Goal: Task Accomplishment & Management: Manage account settings

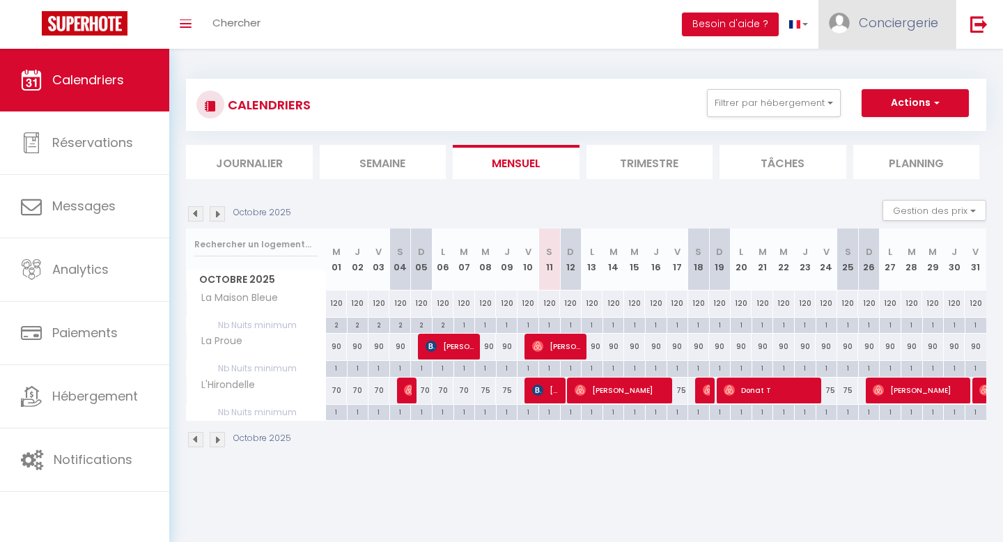
click at [920, 40] on link "Conciergerie" at bounding box center [887, 24] width 137 height 49
click at [900, 93] on link "Équipe" at bounding box center [900, 95] width 103 height 24
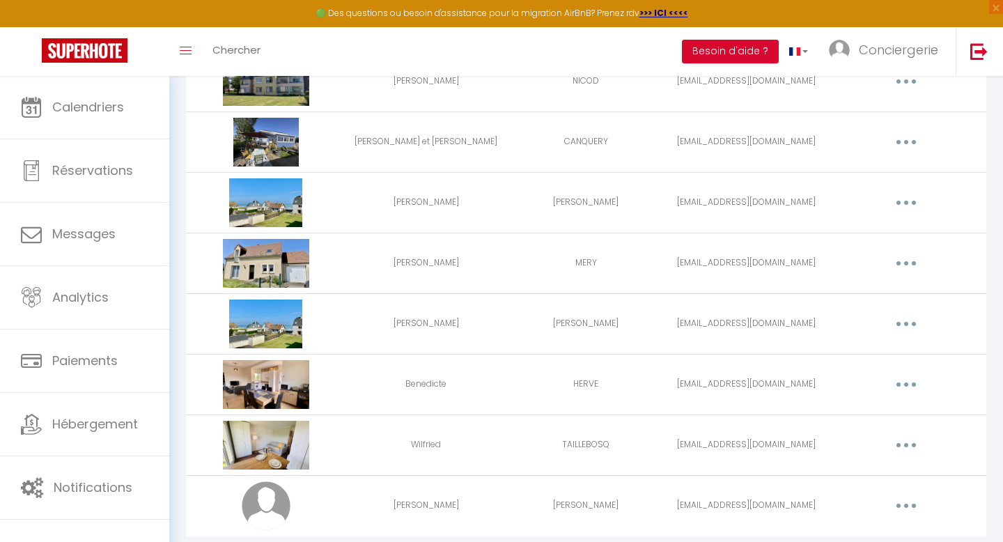
scroll to position [241, 0]
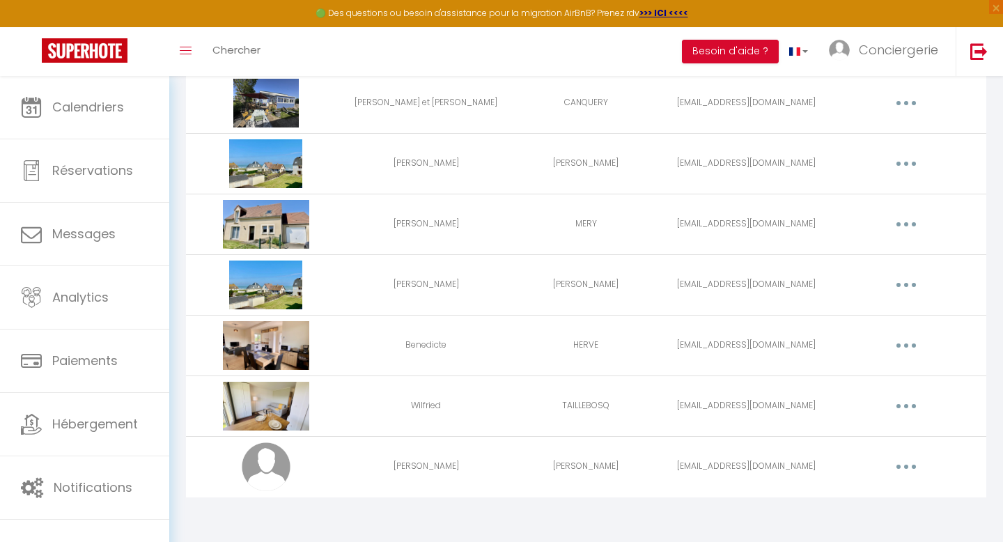
click at [911, 222] on button "button" at bounding box center [906, 224] width 39 height 22
click at [884, 279] on link "Supprimer" at bounding box center [870, 282] width 103 height 24
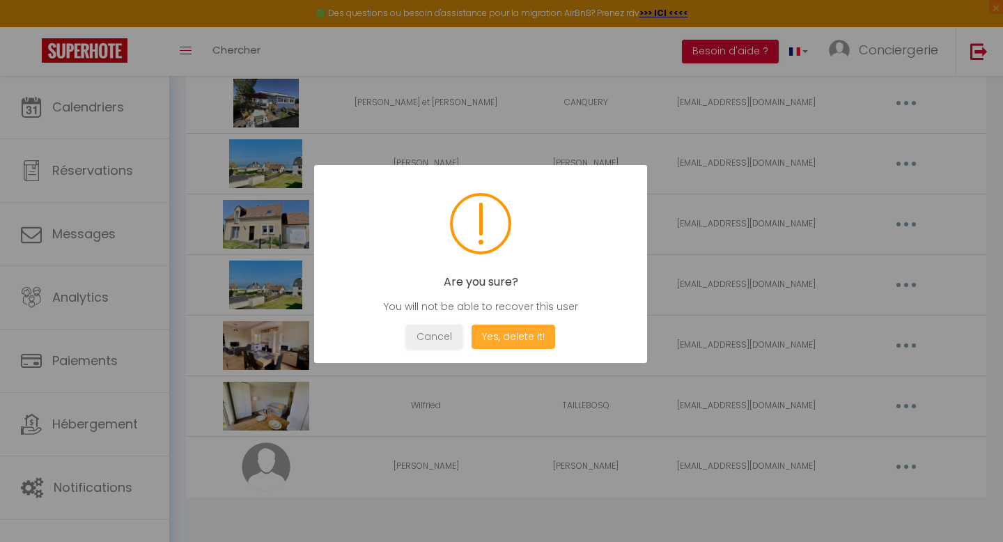
click at [495, 337] on button "Yes, delete it!" at bounding box center [514, 337] width 84 height 24
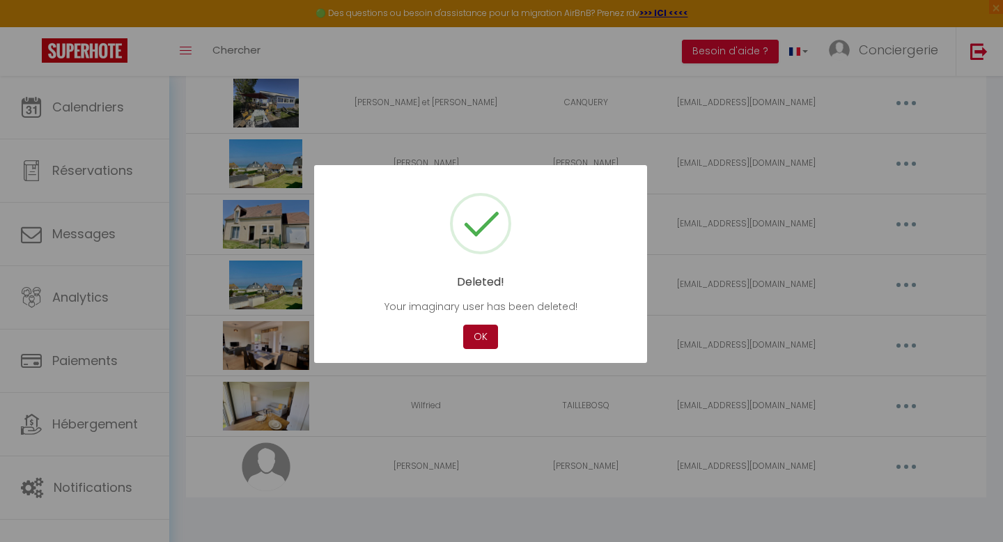
scroll to position [180, 0]
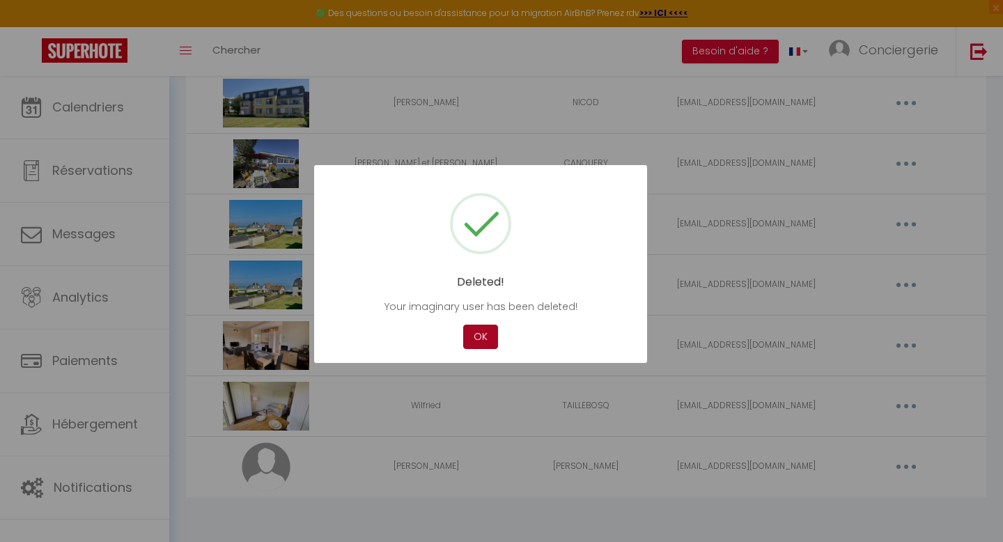
click at [474, 341] on button "OK" at bounding box center [480, 337] width 35 height 24
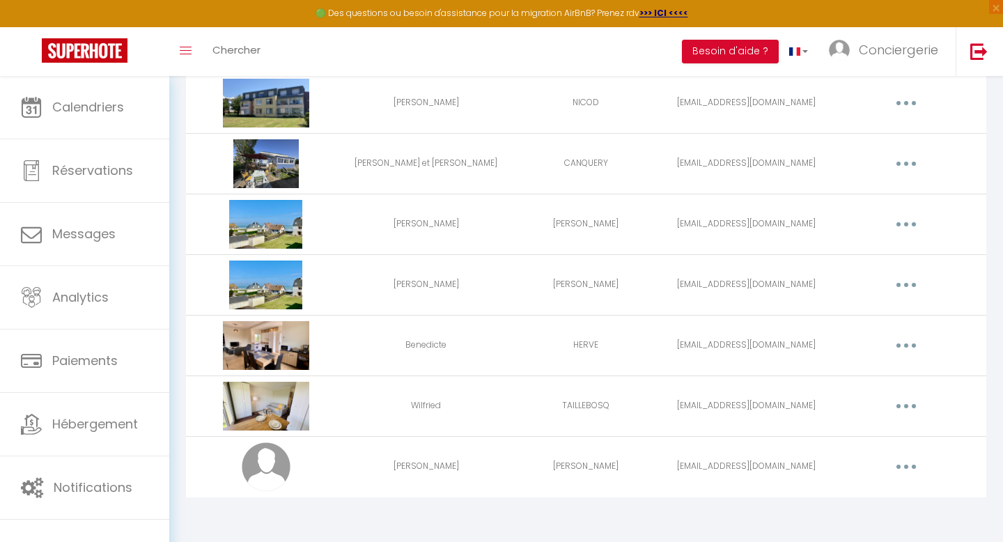
click at [914, 464] on button "button" at bounding box center [906, 467] width 39 height 22
click at [895, 487] on link "Editer" at bounding box center [870, 499] width 103 height 24
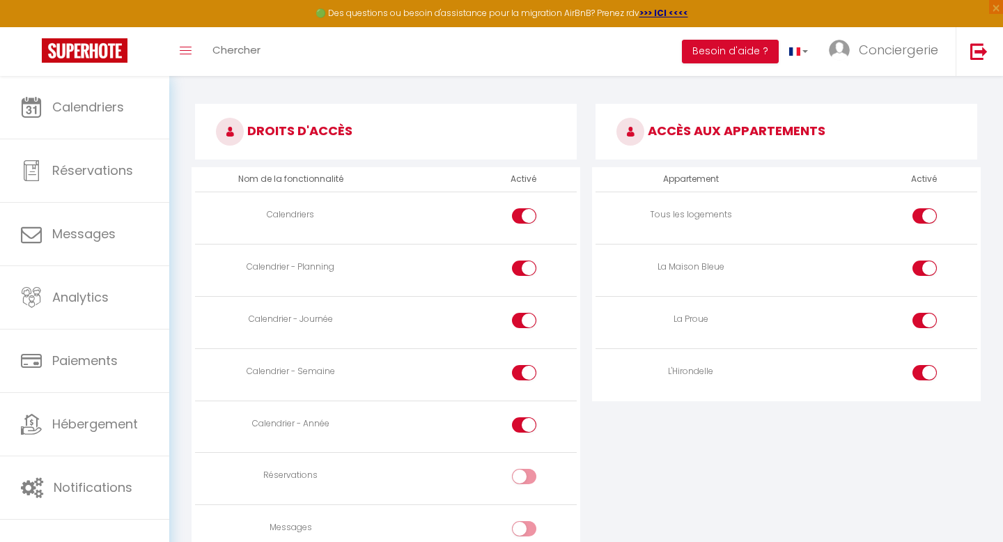
scroll to position [724, 0]
click at [530, 471] on input "checkbox" at bounding box center [537, 478] width 24 height 21
checkbox input "true"
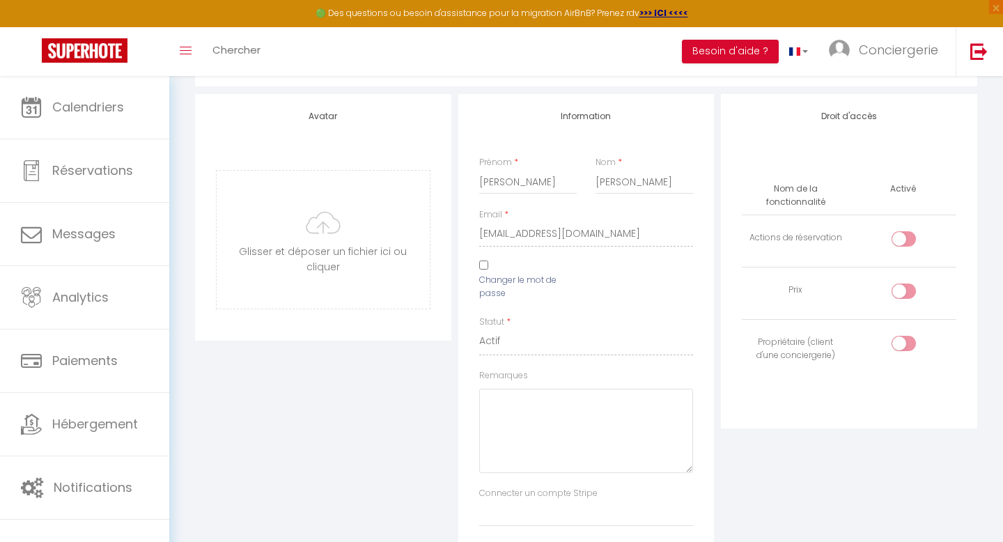
scroll to position [0, 0]
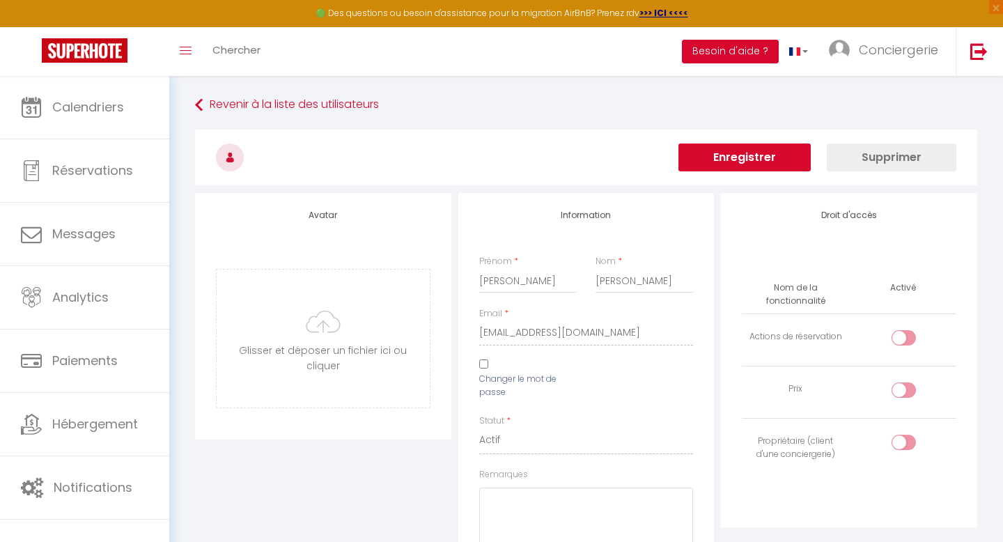
click at [725, 46] on button "Besoin d'aide ?" at bounding box center [730, 52] width 97 height 24
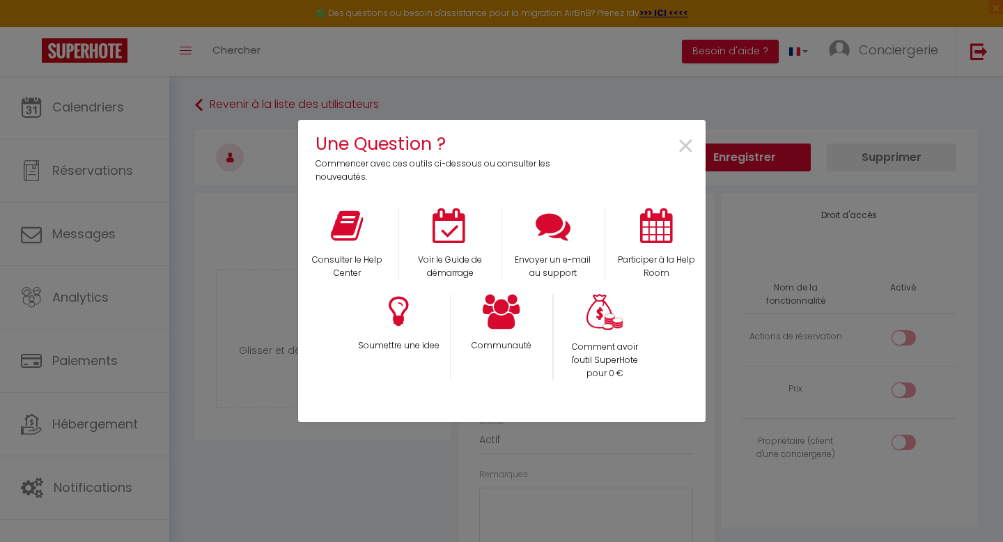
click at [744, 149] on div "Une Question ? Commencer avec ces outils ci-dessous ou consulter les nouveautés…" at bounding box center [501, 271] width 1003 height 542
click at [679, 148] on span "×" at bounding box center [686, 147] width 19 height 44
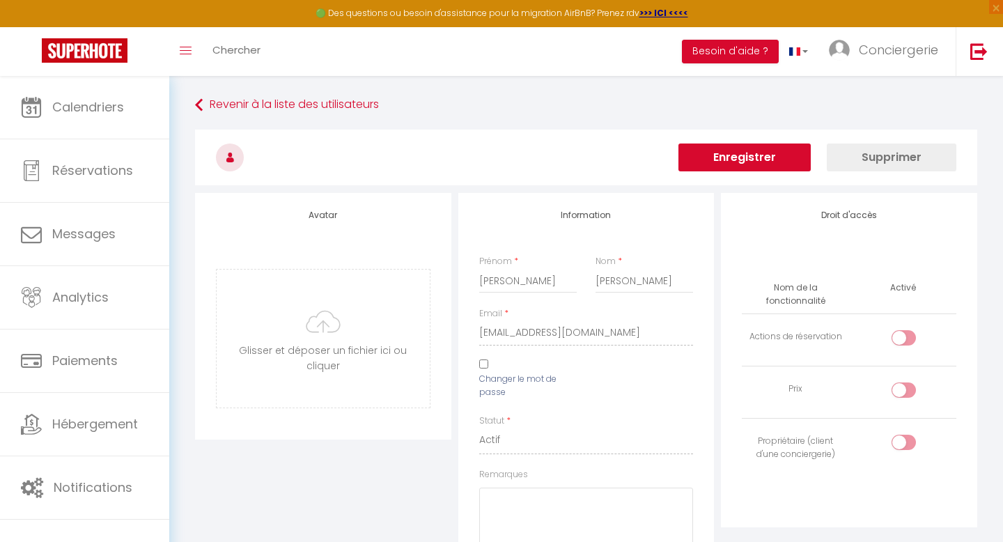
click at [713, 155] on button "Enregistrer" at bounding box center [745, 158] width 132 height 28
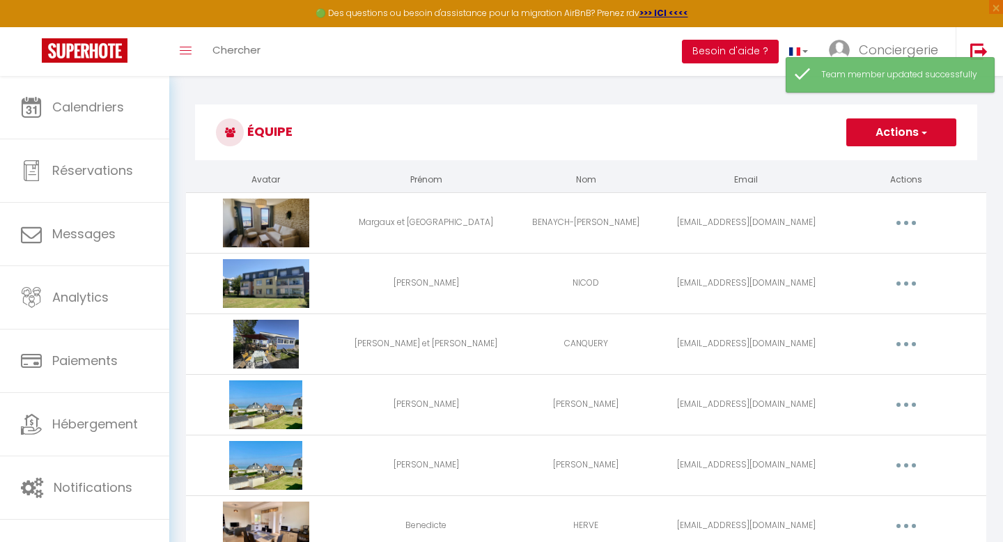
click at [728, 51] on button "Besoin d'aide ?" at bounding box center [730, 52] width 97 height 24
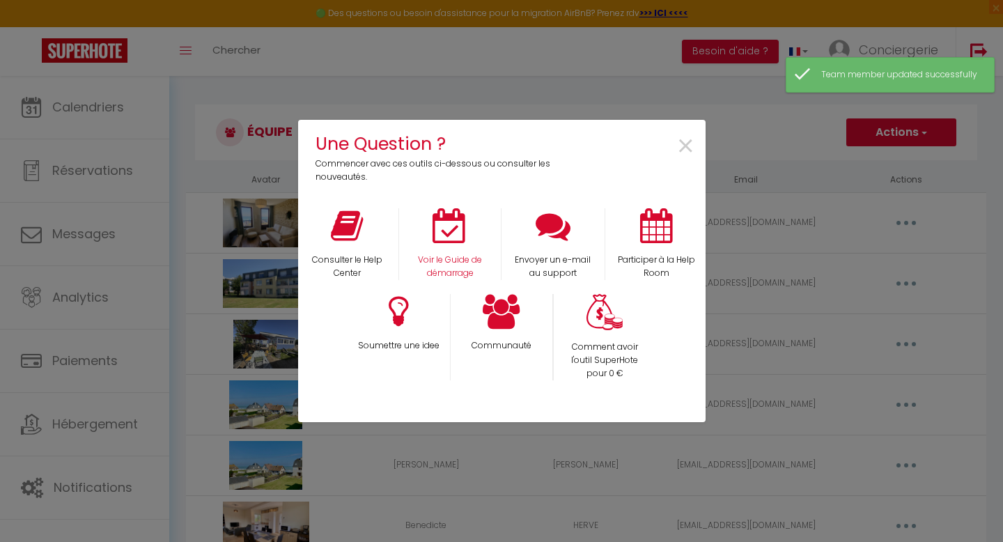
click at [461, 247] on div "Voir le Guide de démarrage" at bounding box center [450, 244] width 103 height 72
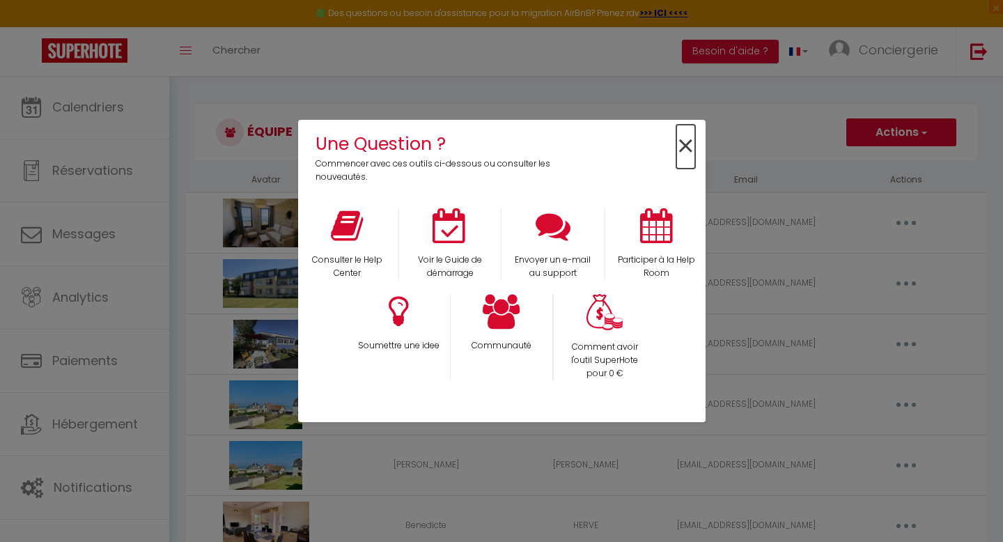
click at [689, 146] on span "×" at bounding box center [686, 147] width 19 height 44
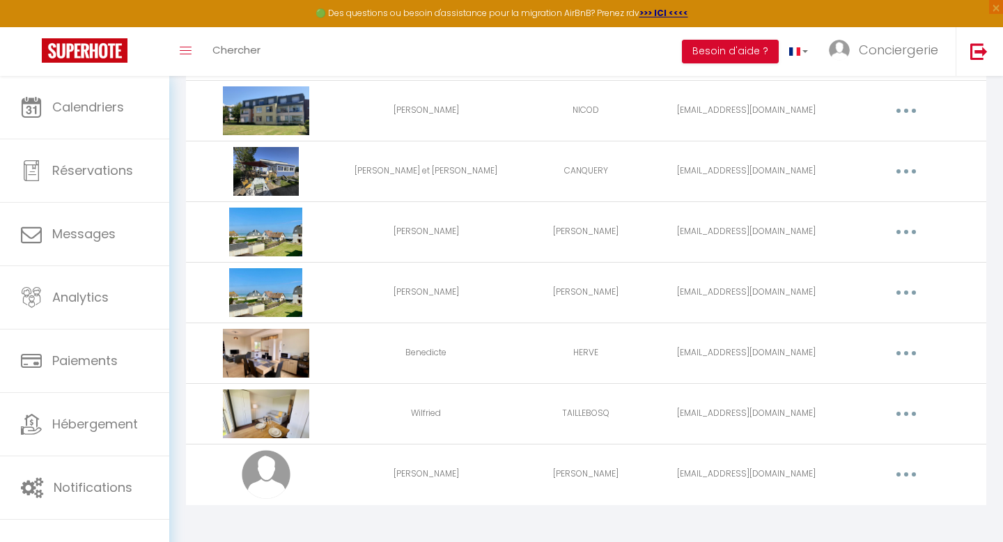
scroll to position [180, 0]
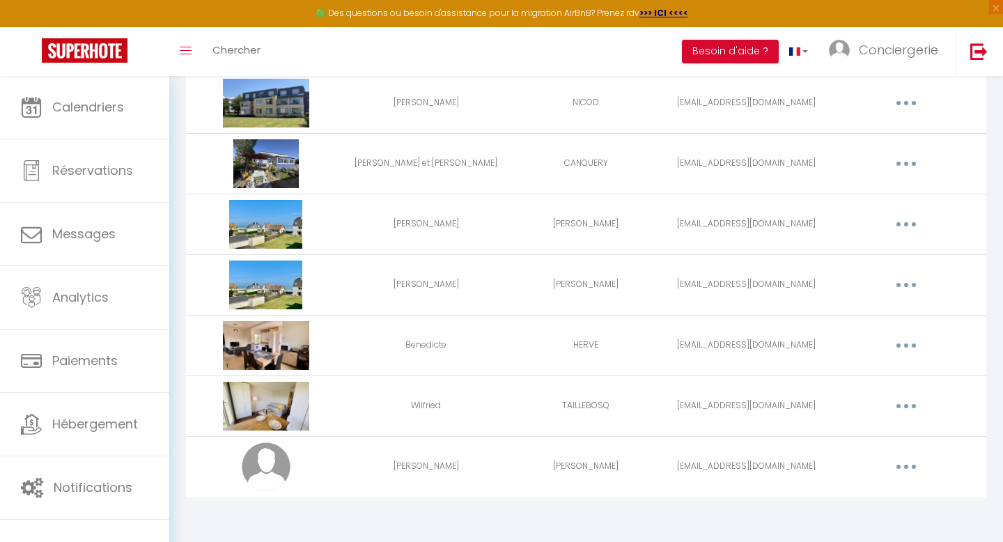
click at [902, 468] on button "button" at bounding box center [906, 467] width 39 height 22
click at [888, 498] on link "Editer" at bounding box center [870, 499] width 103 height 24
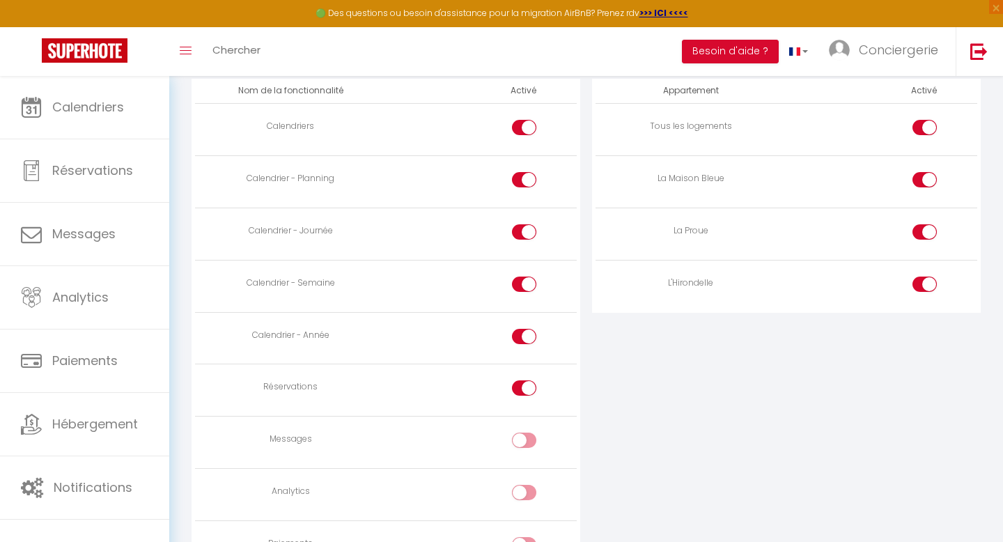
scroll to position [808, 0]
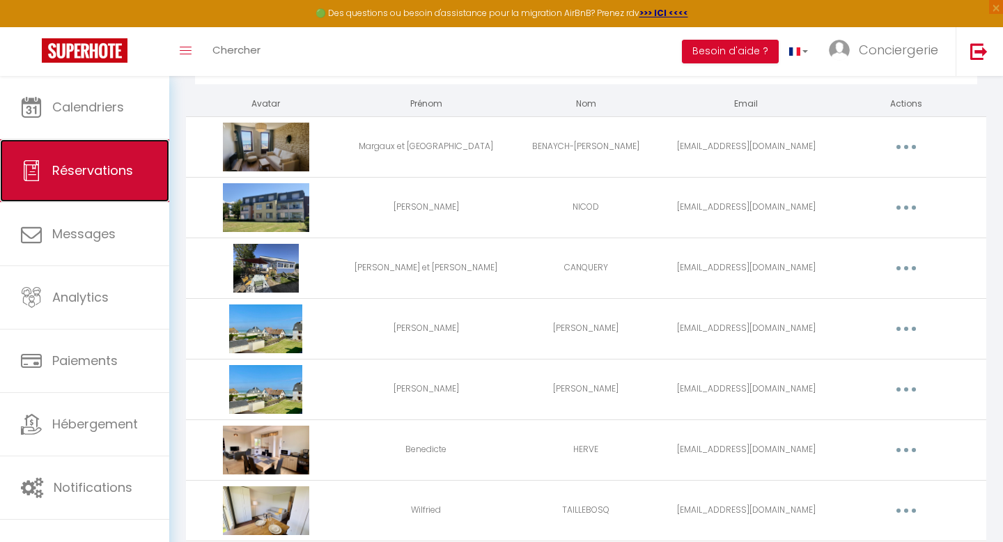
click at [29, 156] on link "Réservations" at bounding box center [84, 170] width 169 height 63
select select "not_cancelled"
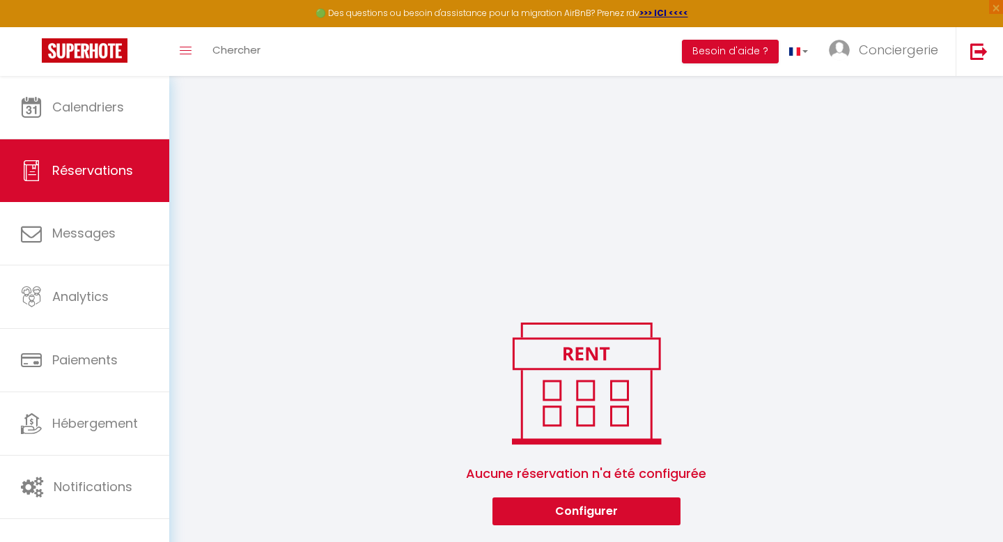
scroll to position [916, 0]
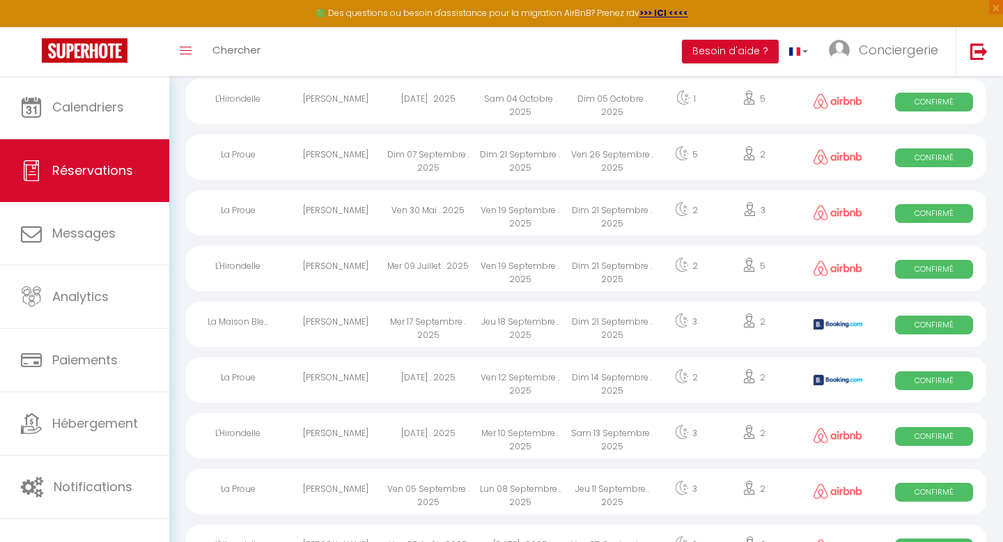
click at [389, 116] on div "[DATE] . 2025" at bounding box center [429, 101] width 92 height 45
select select "OK"
select select "0"
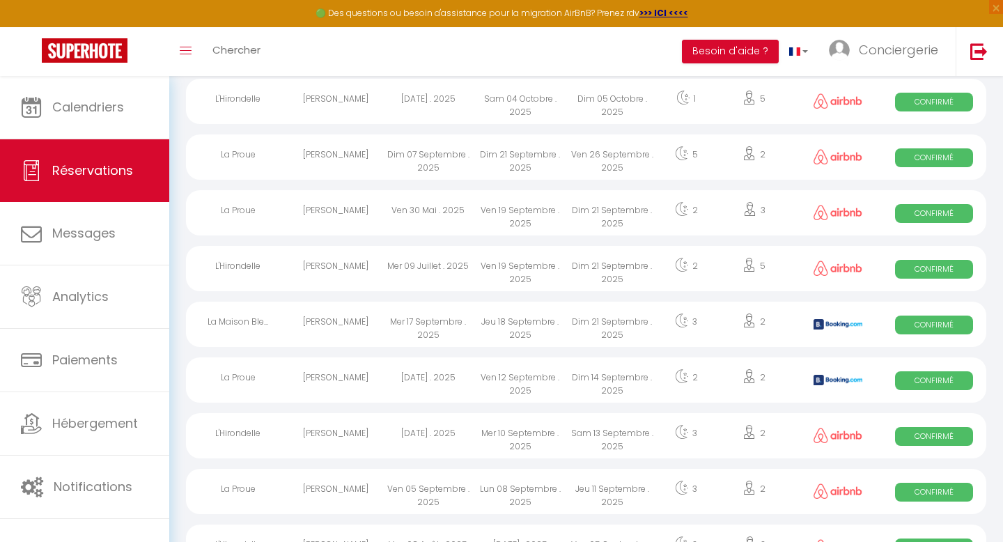
select select "1"
select select
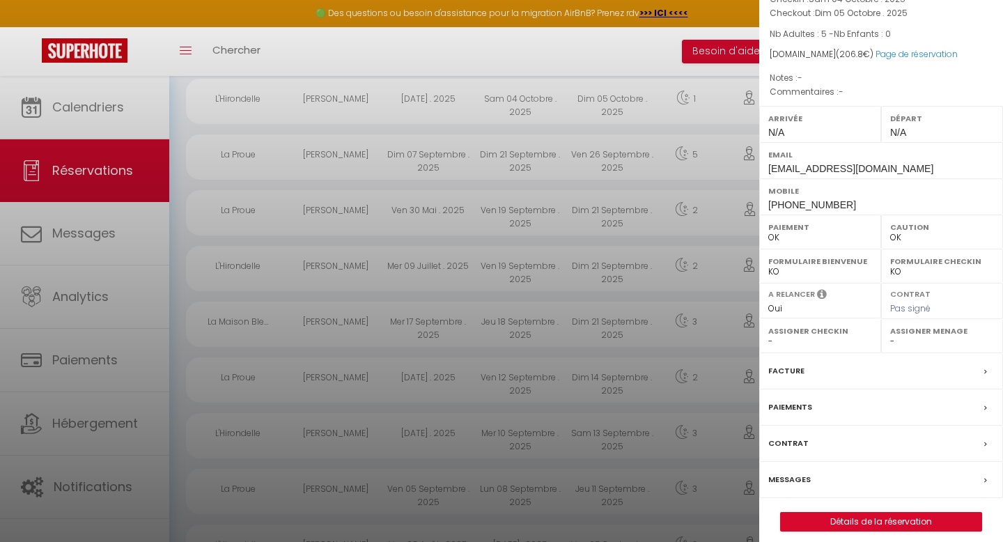
scroll to position [0, 0]
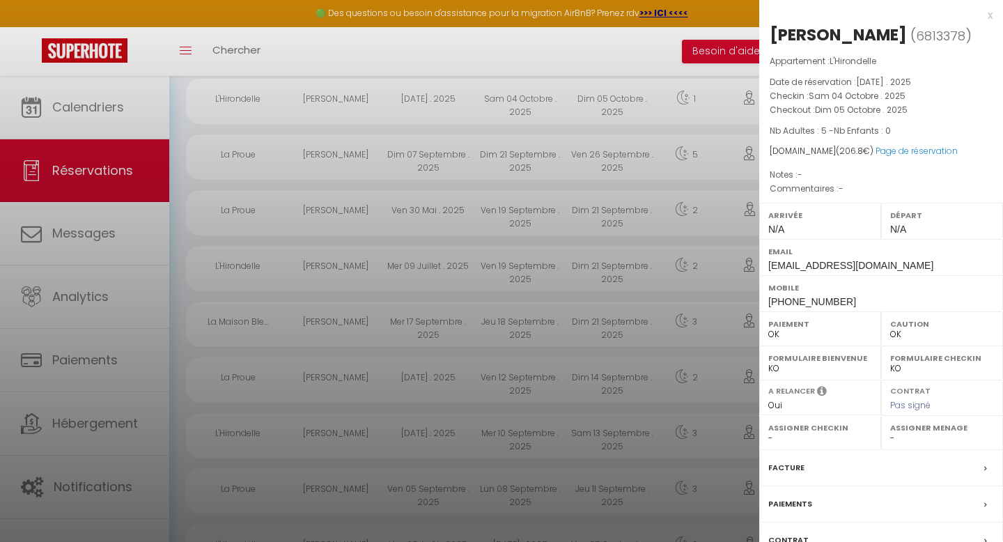
click at [990, 16] on div "x" at bounding box center [876, 15] width 233 height 17
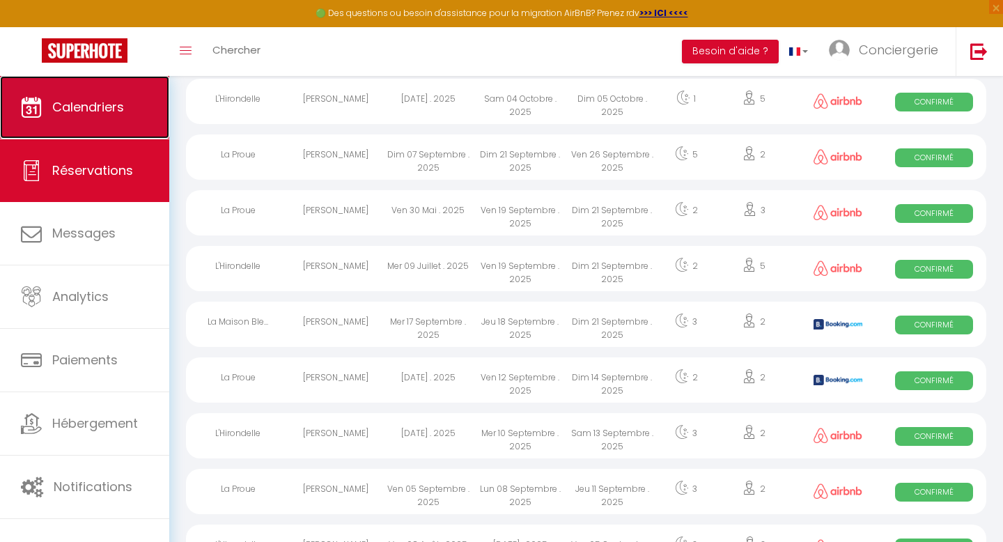
click at [114, 120] on link "Calendriers" at bounding box center [84, 107] width 169 height 63
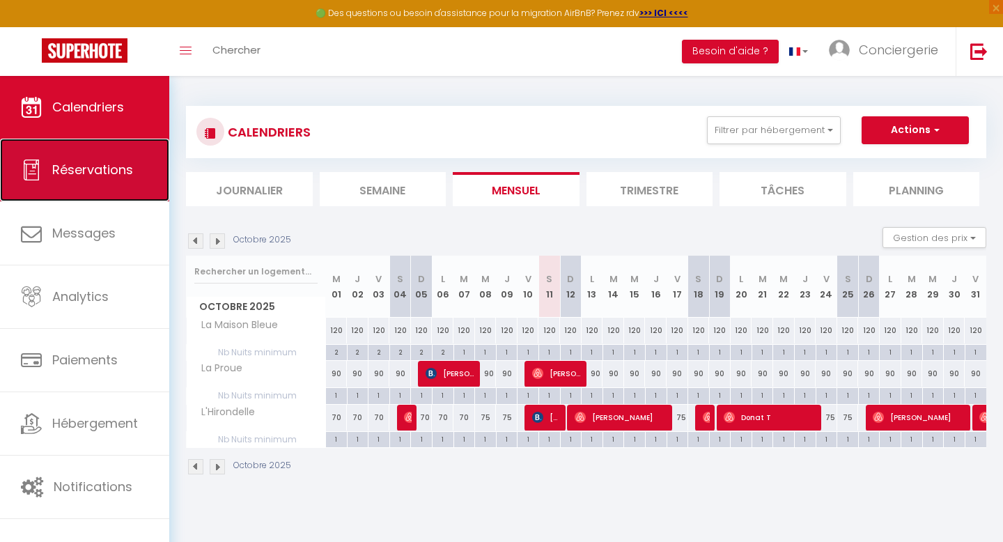
click at [103, 165] on span "Réservations" at bounding box center [92, 169] width 81 height 17
select select "not_cancelled"
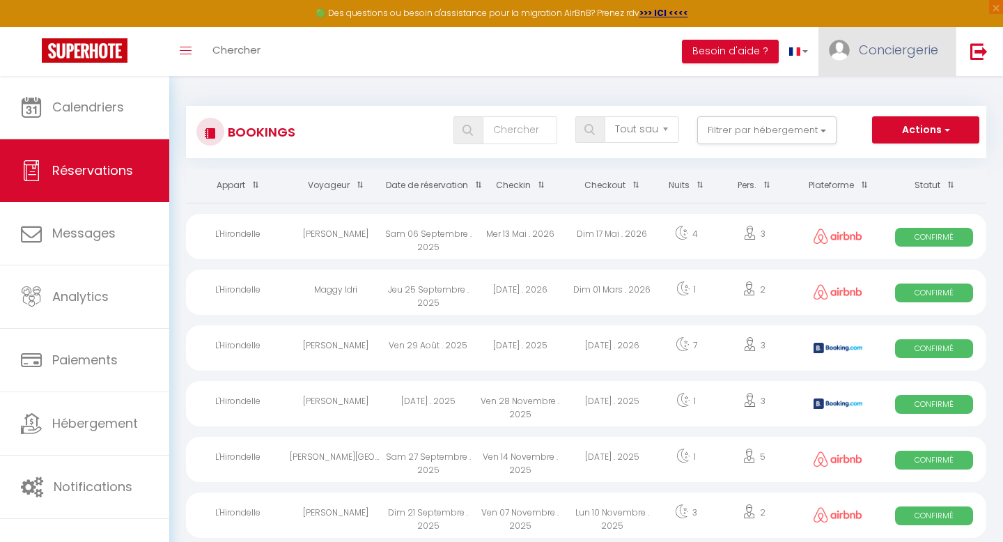
click at [907, 61] on link "Conciergerie" at bounding box center [887, 51] width 137 height 49
click at [889, 126] on link "Équipe" at bounding box center [900, 122] width 103 height 24
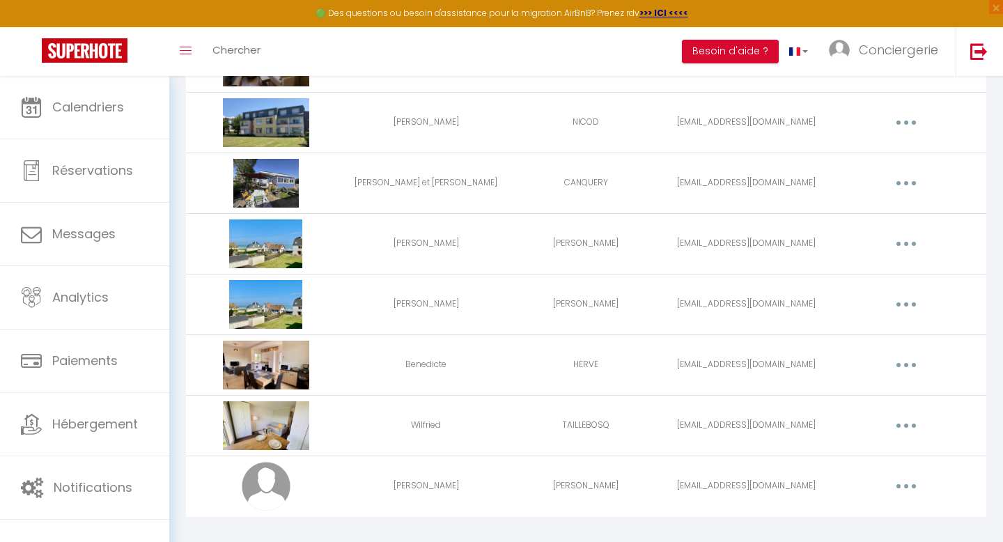
scroll to position [180, 0]
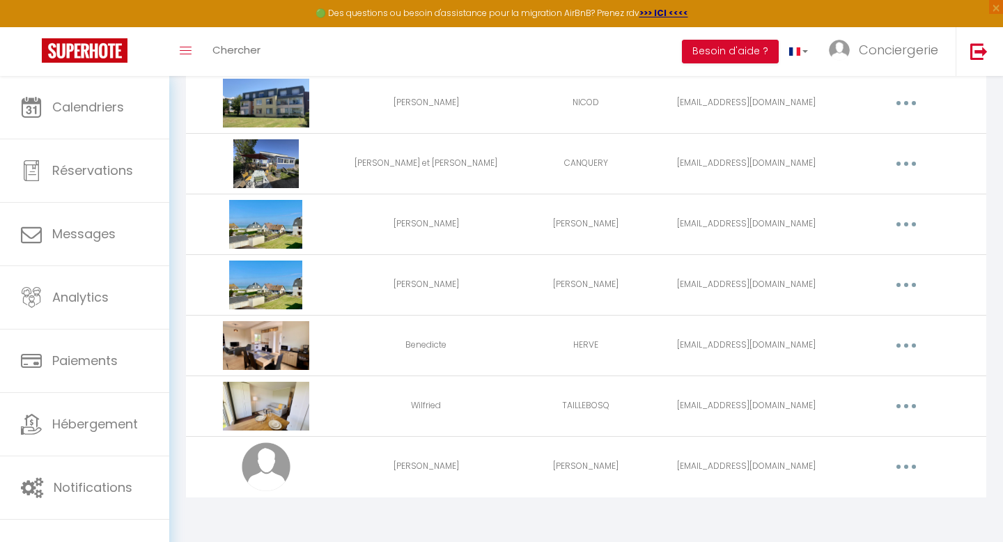
click at [902, 466] on button "button" at bounding box center [906, 467] width 39 height 22
click at [888, 493] on link "Editer" at bounding box center [870, 499] width 103 height 24
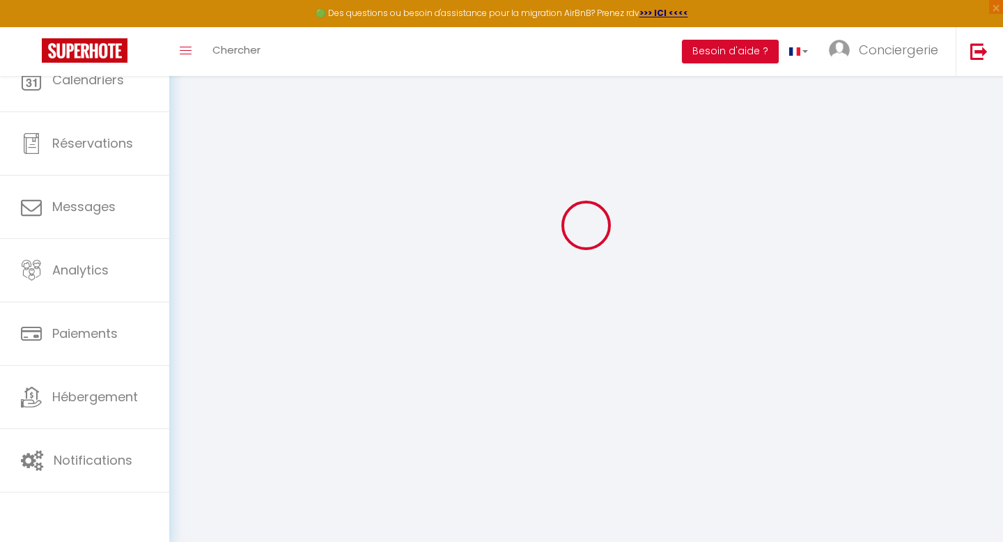
type input "[PERSON_NAME]"
type input "[EMAIL_ADDRESS][DOMAIN_NAME]"
type textarea "[URL][DOMAIN_NAME]"
checkbox input "false"
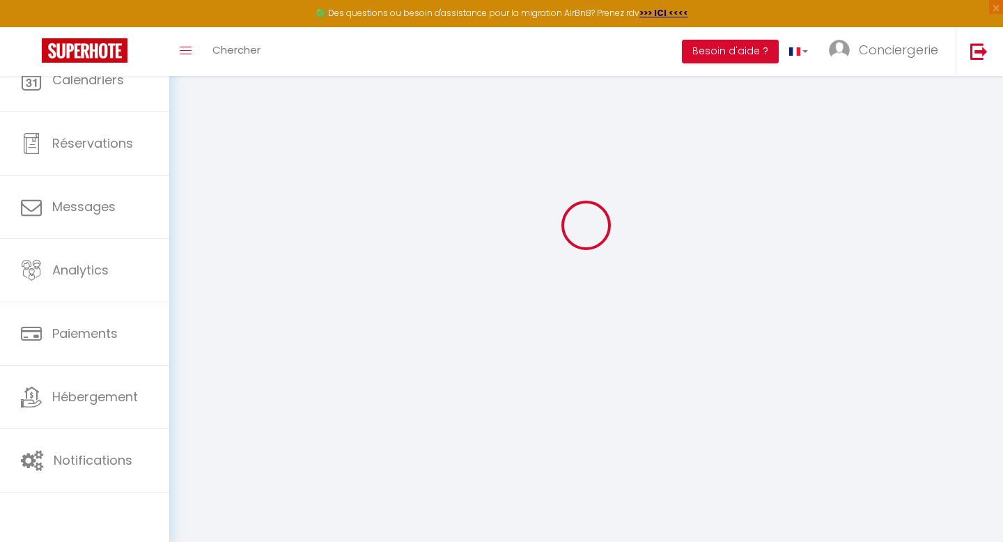
checkbox input "false"
checkbox input "true"
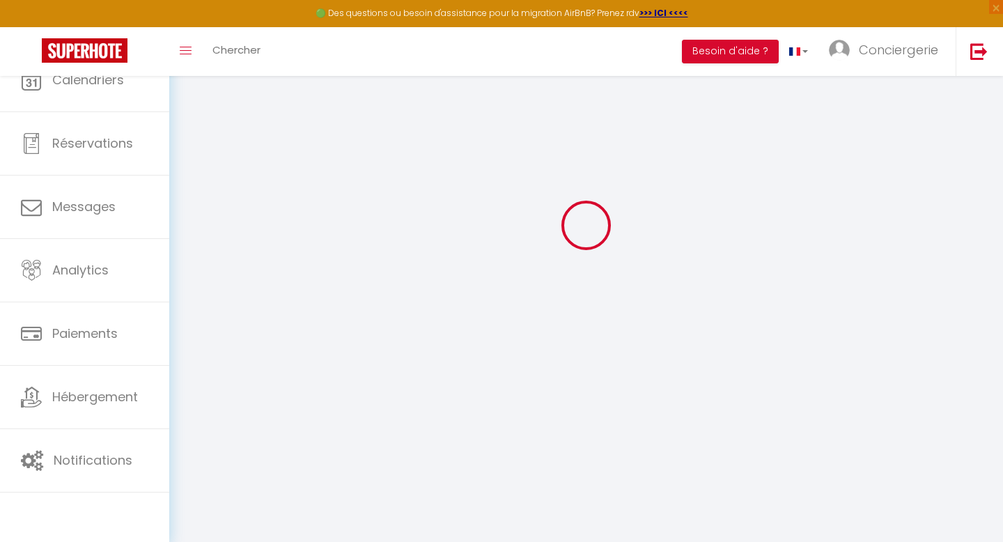
checkbox input "true"
checkbox input "false"
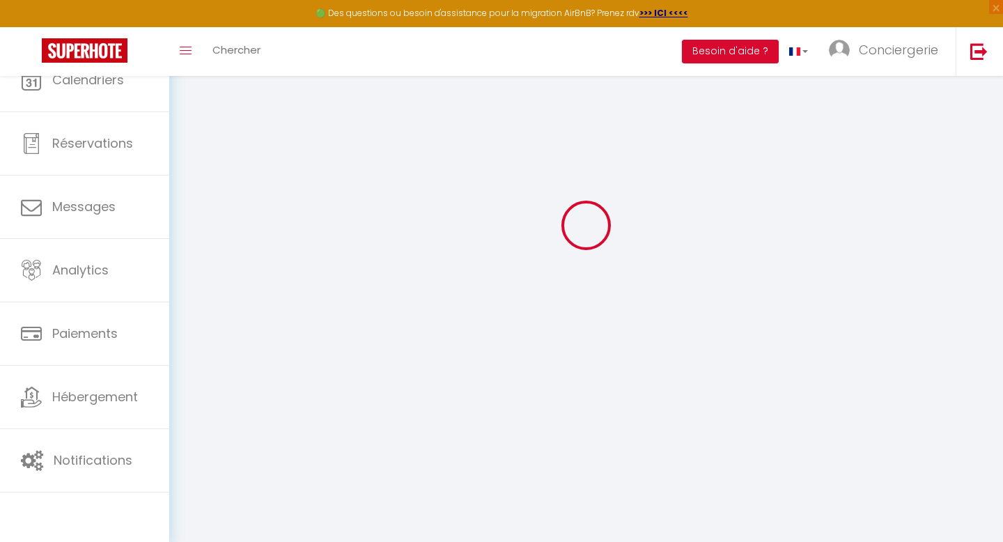
checkbox input "false"
checkbox input "true"
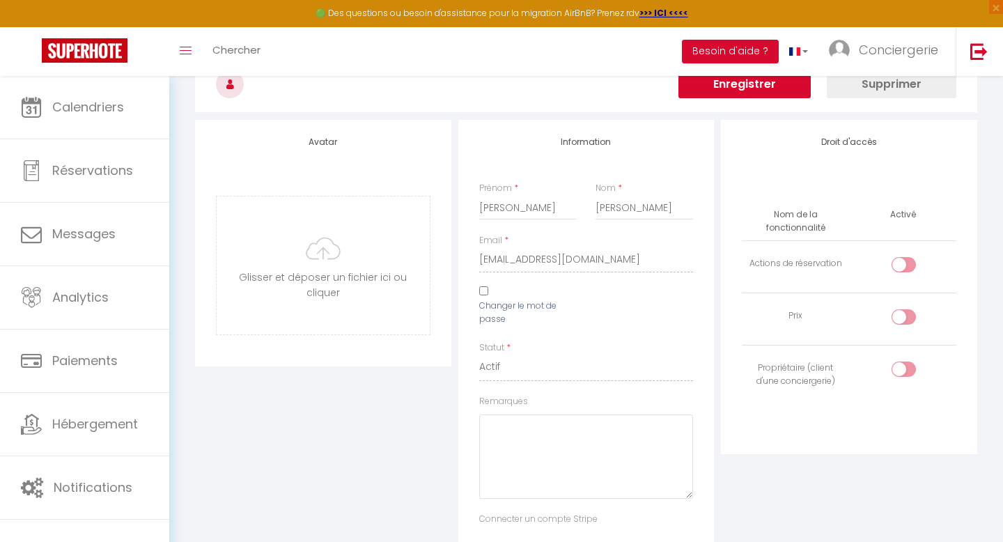
scroll to position [72, 0]
click at [785, 89] on button "Enregistrer" at bounding box center [745, 86] width 132 height 28
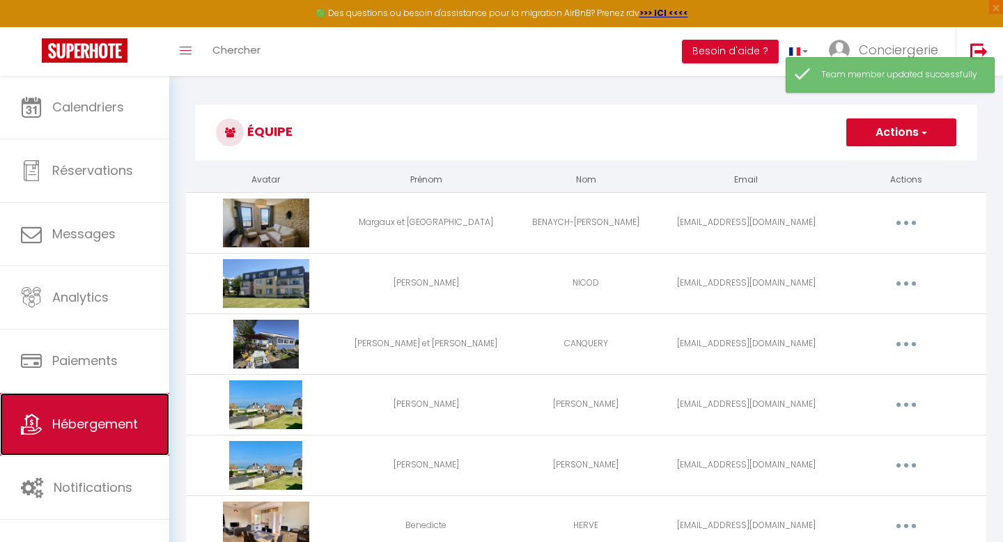
click at [121, 413] on link "Hébergement" at bounding box center [84, 424] width 169 height 63
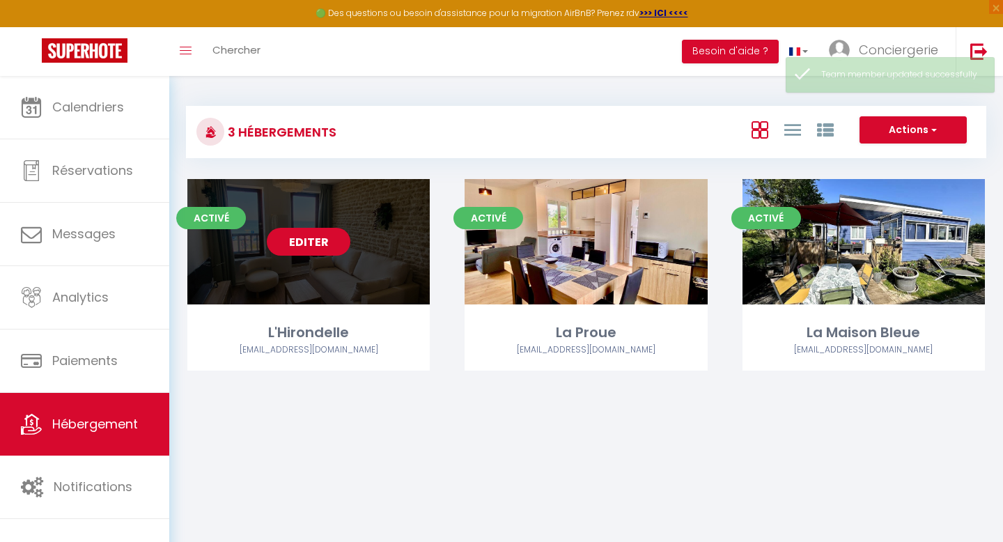
click at [325, 246] on link "Editer" at bounding box center [309, 242] width 84 height 28
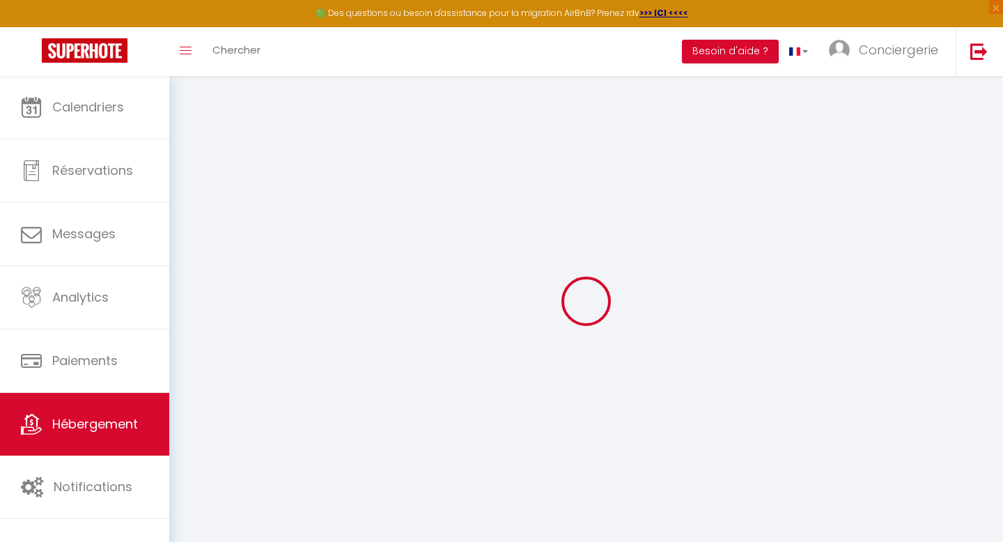
select select
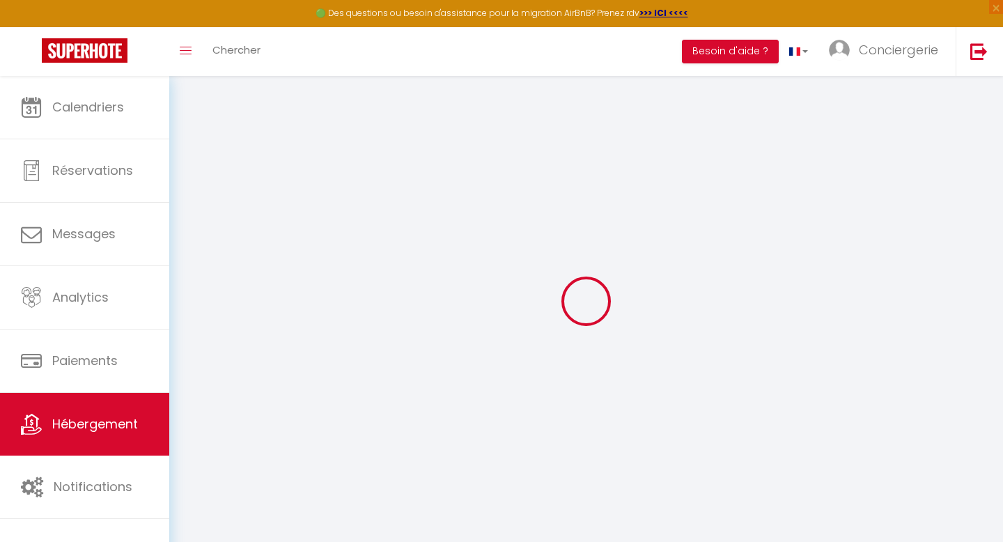
select select
checkbox input "false"
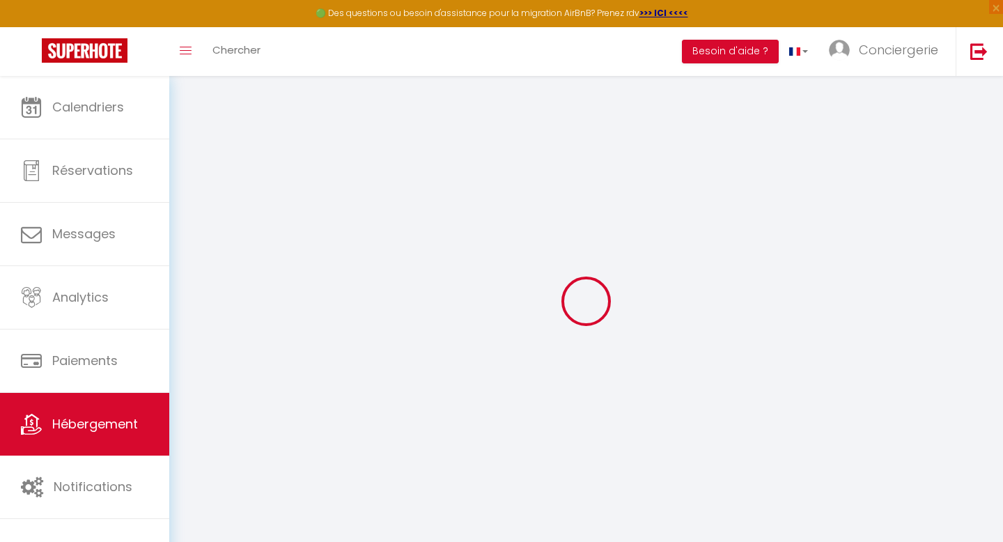
select select
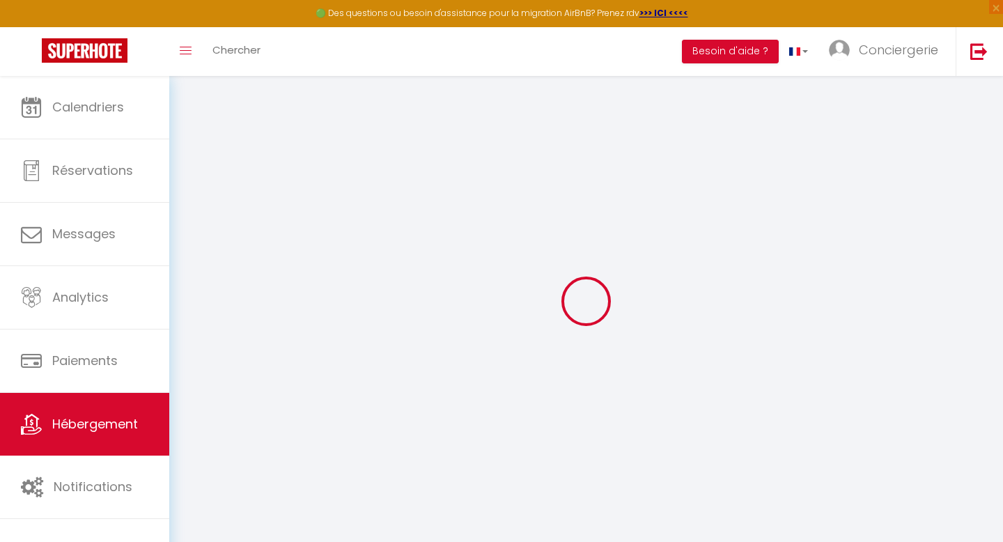
select select
checkbox input "false"
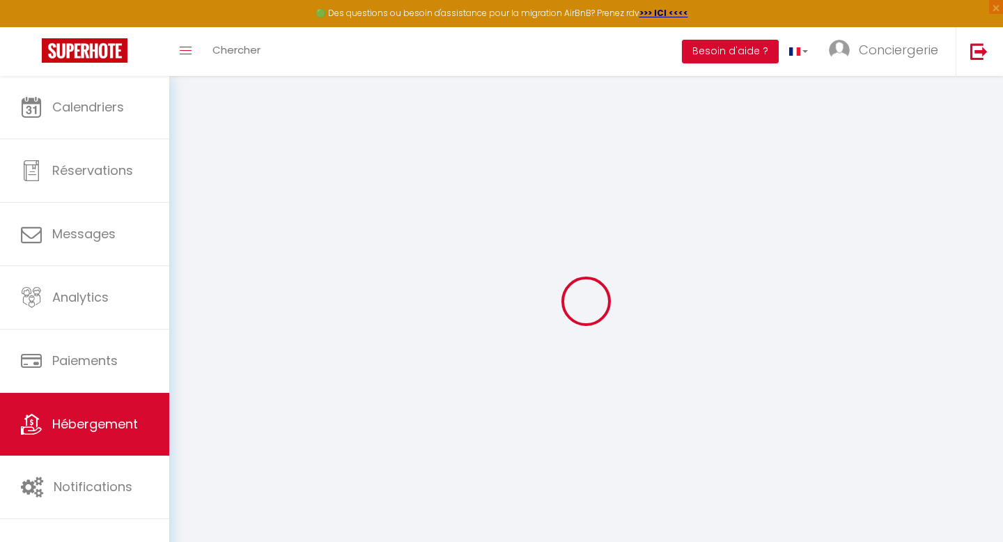
select select
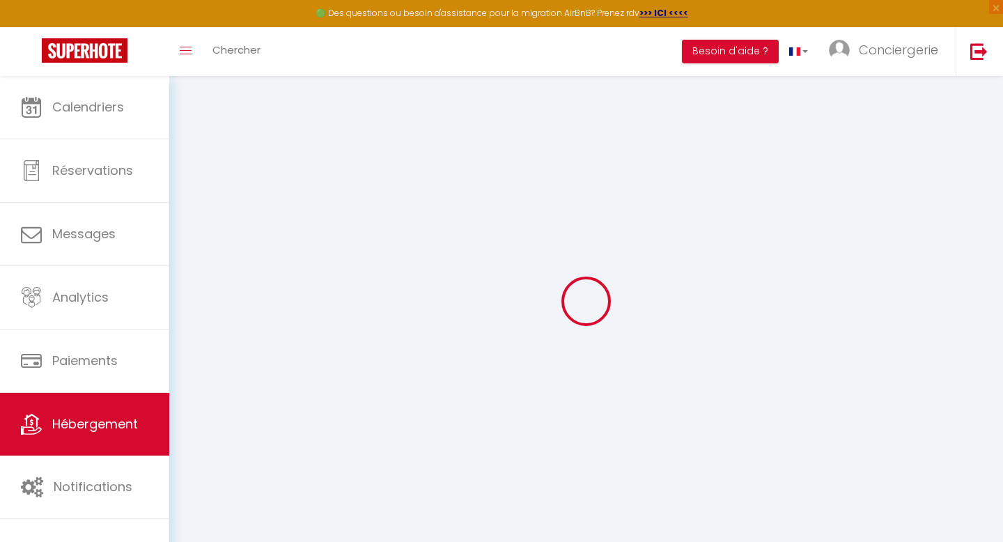
select select
checkbox input "false"
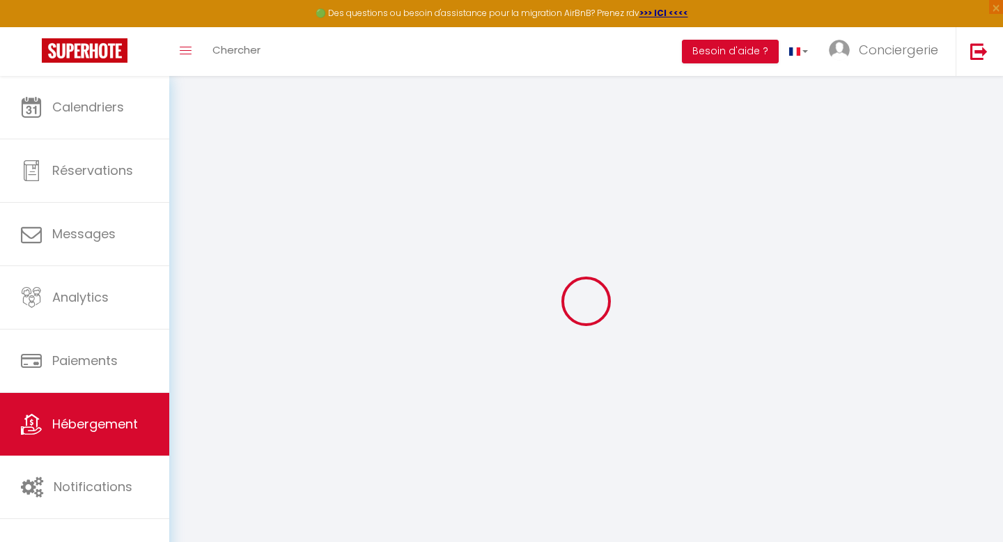
select select
checkbox input "false"
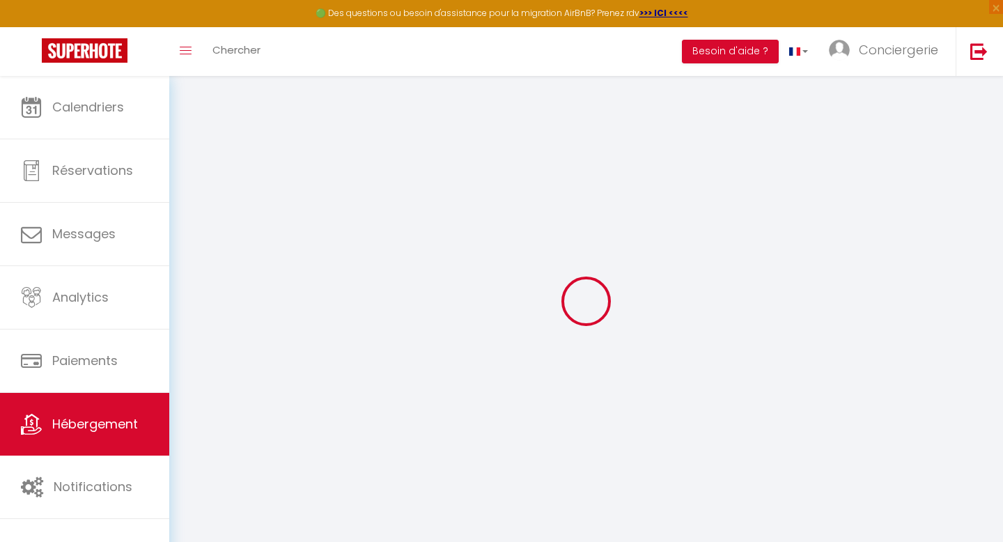
select select "16:00"
select select
select select "11:00"
select select "30"
select select "120"
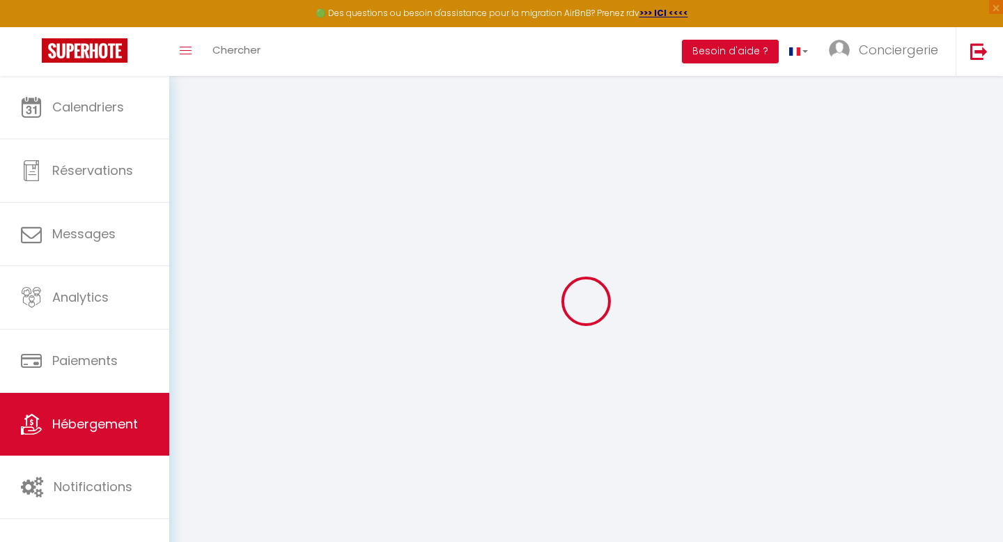
select select
checkbox input "false"
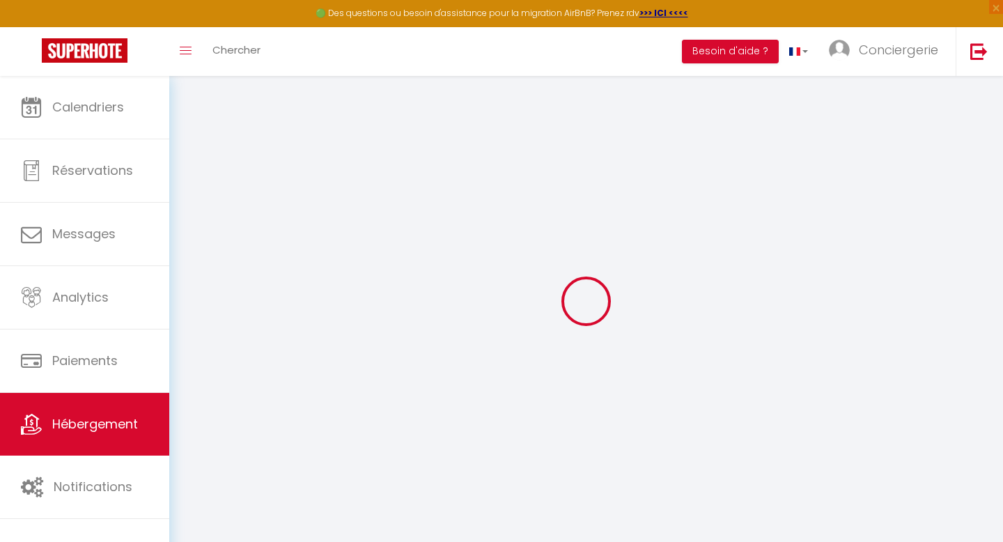
checkbox input "false"
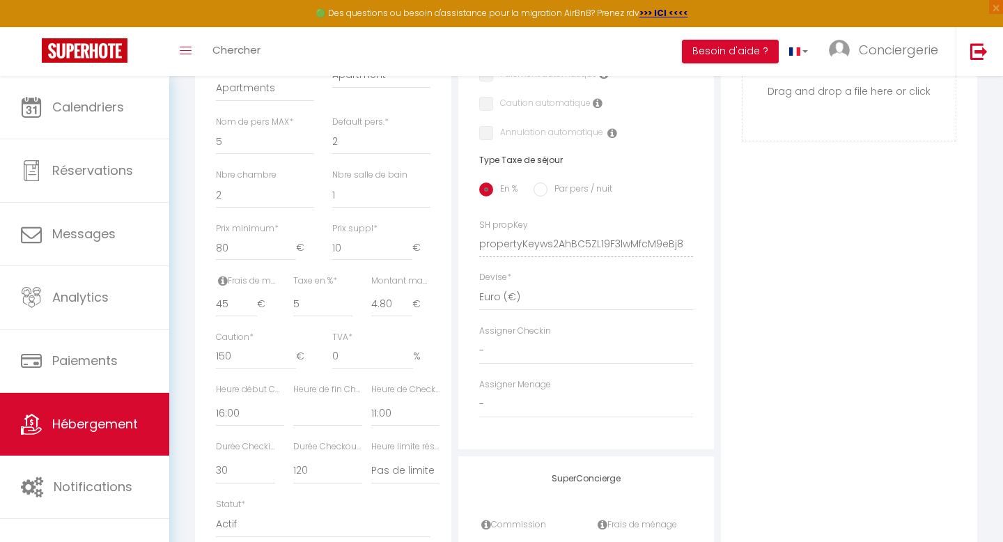
scroll to position [489, 0]
click at [530, 394] on select "- [PERSON_NAME] et [PERSON_NAME][GEOGRAPHIC_DATA] [PERSON_NAME] et [PERSON_NAME…" at bounding box center [586, 403] width 215 height 26
select select "53622"
click at [479, 390] on select "- [PERSON_NAME] et [PERSON_NAME][GEOGRAPHIC_DATA] [PERSON_NAME] et [PERSON_NAME…" at bounding box center [586, 403] width 215 height 26
select select
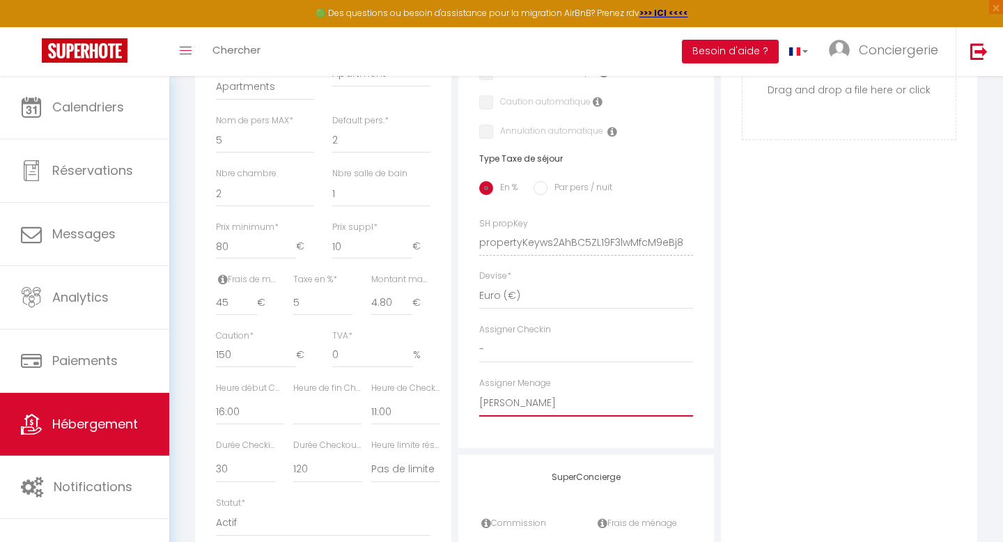
select select
checkbox input "false"
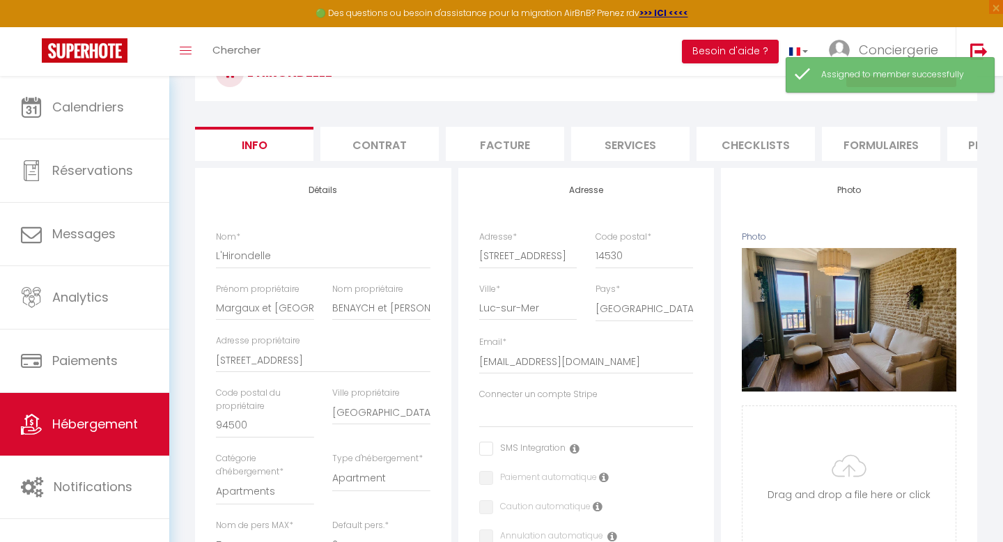
scroll to position [0, 0]
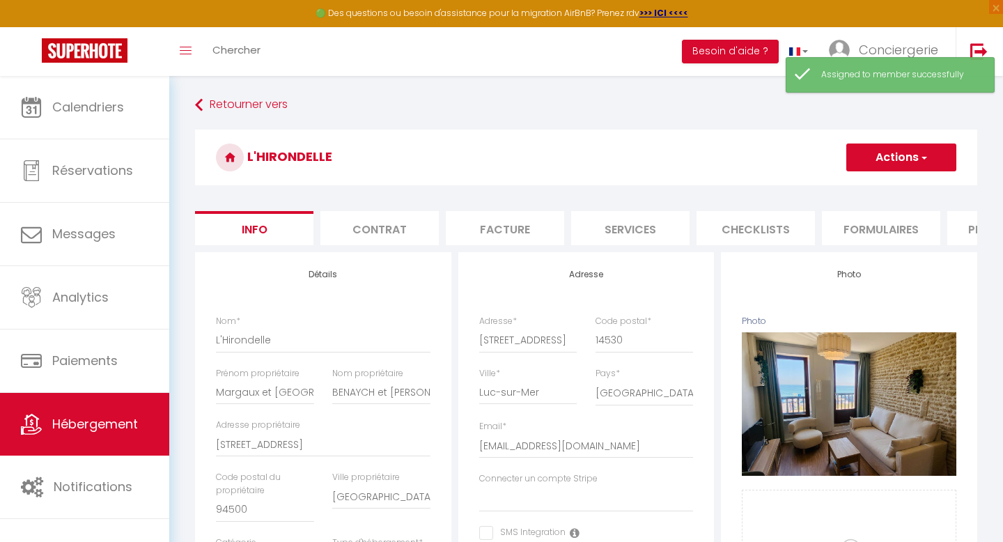
click at [884, 164] on button "Actions" at bounding box center [902, 158] width 110 height 28
click at [870, 189] on input "Enregistrer" at bounding box center [847, 188] width 52 height 14
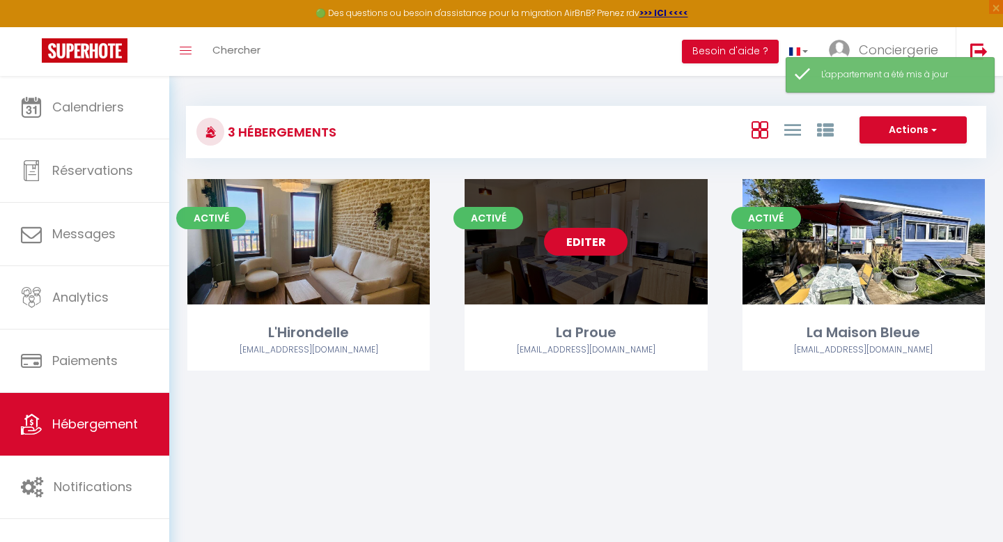
click at [588, 248] on link "Editer" at bounding box center [586, 242] width 84 height 28
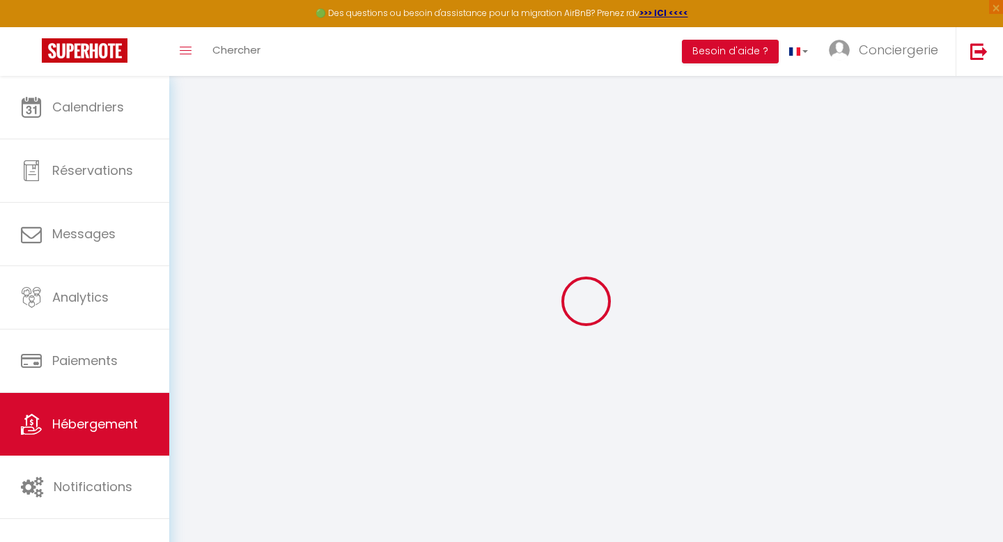
select select
select select "16:00"
select select
select select "11:00"
select select "30"
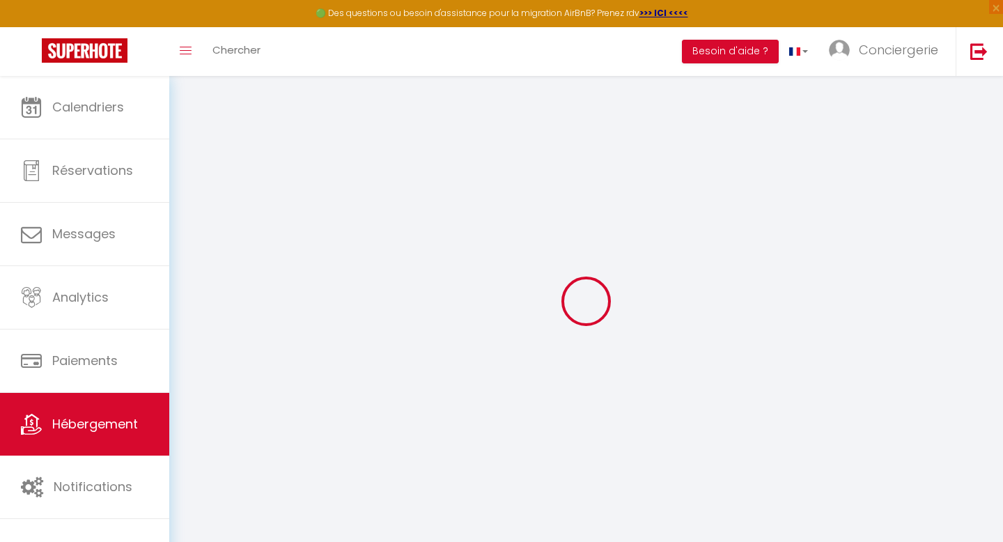
select select "120"
select select
checkbox input "false"
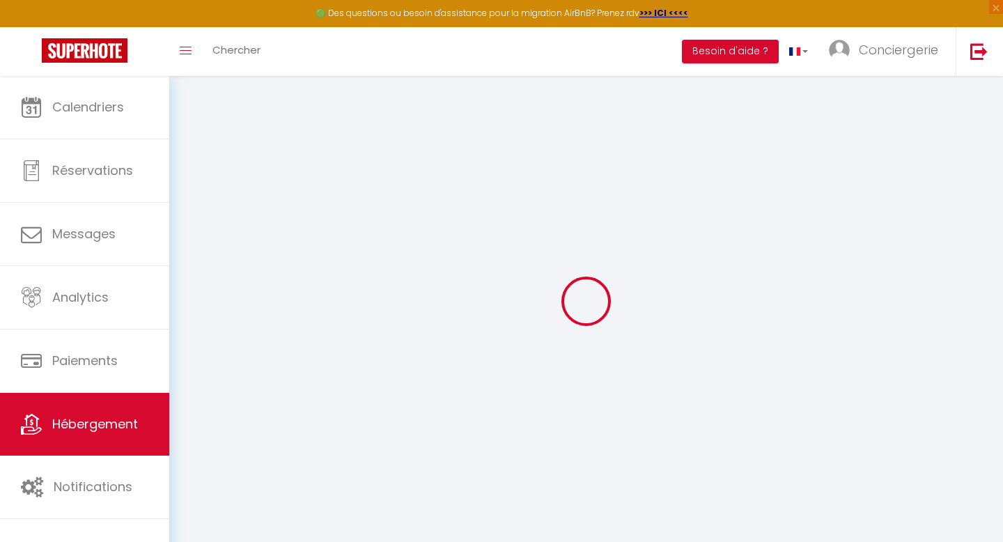
checkbox input "false"
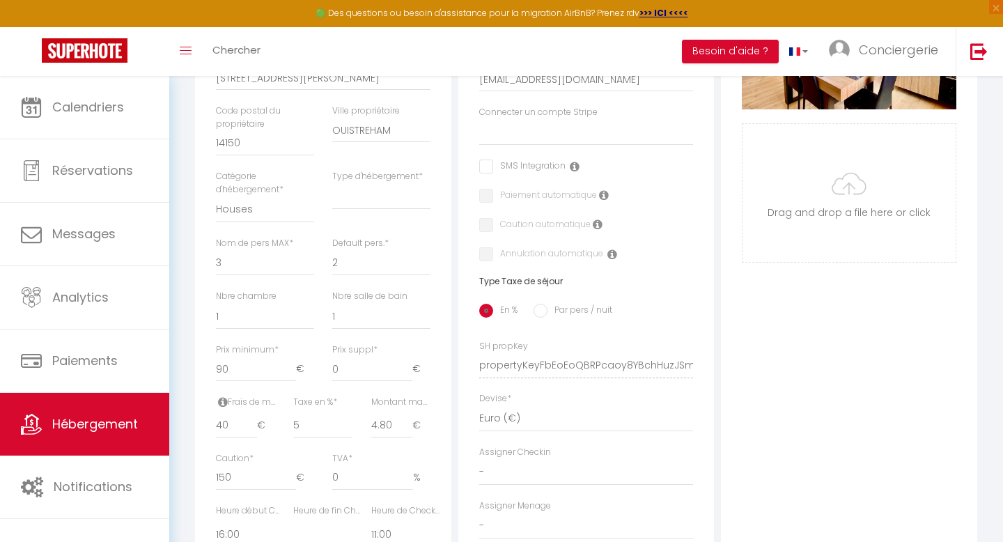
scroll to position [467, 0]
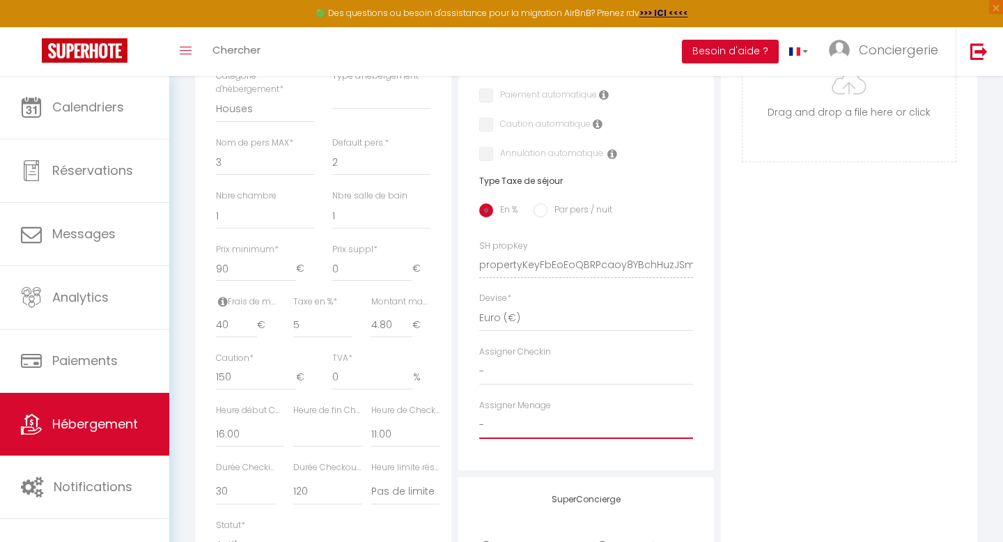
click at [518, 422] on select "- [PERSON_NAME] et [PERSON_NAME][GEOGRAPHIC_DATA] [PERSON_NAME] et [PERSON_NAME…" at bounding box center [586, 426] width 215 height 26
select select "53622"
click at [479, 413] on select "- [PERSON_NAME] et [PERSON_NAME][GEOGRAPHIC_DATA] [PERSON_NAME] et [PERSON_NAME…" at bounding box center [586, 426] width 215 height 26
select select
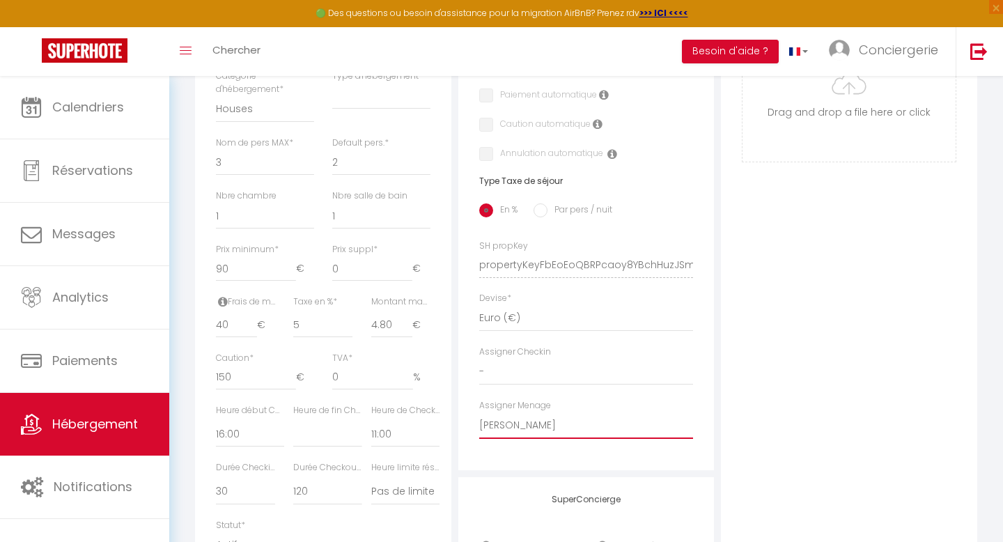
select select
checkbox input "false"
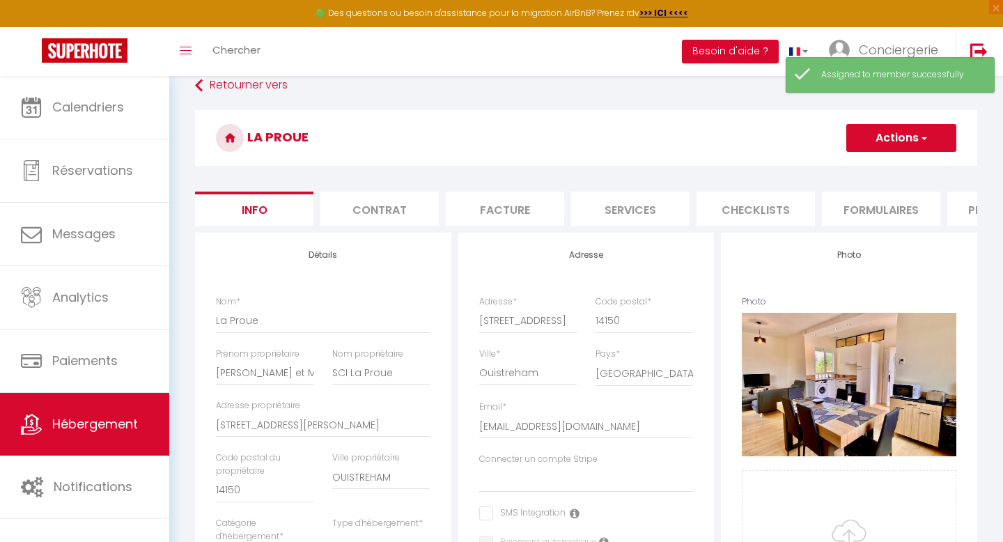
scroll to position [0, 0]
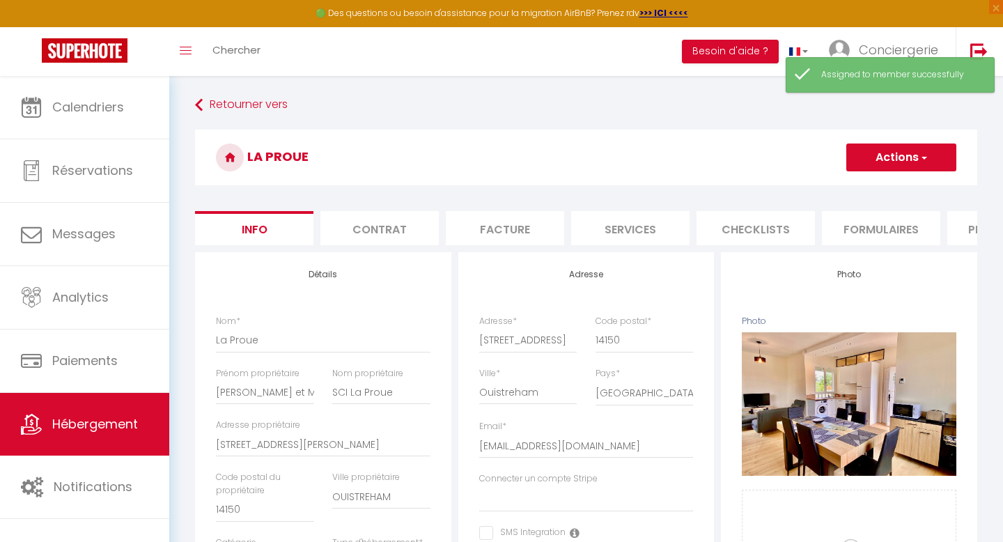
click at [887, 163] on button "Actions" at bounding box center [902, 158] width 110 height 28
click at [878, 193] on link "Enregistrer" at bounding box center [881, 188] width 149 height 18
click at [882, 169] on button "Actions" at bounding box center [902, 158] width 110 height 28
click at [866, 185] on input "Enregistrer" at bounding box center [847, 188] width 52 height 14
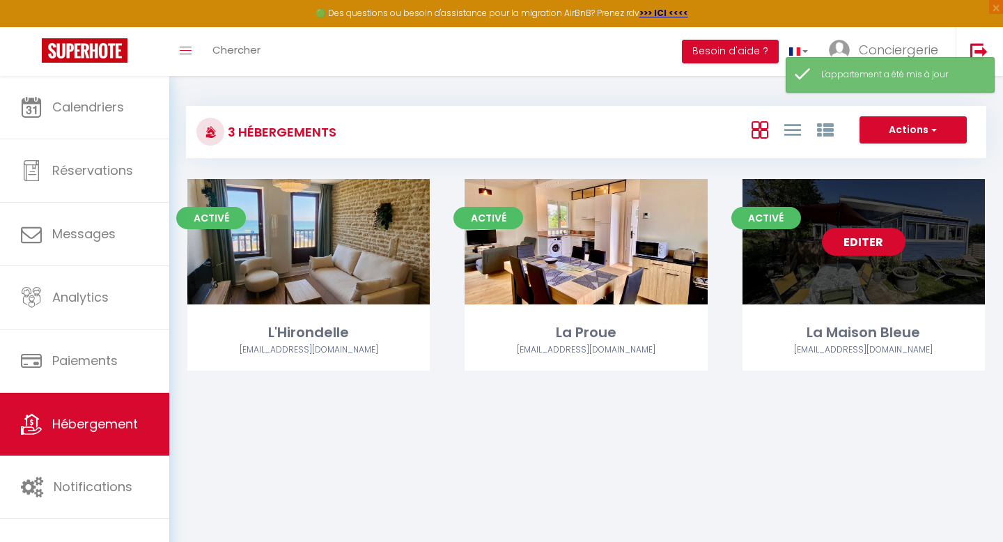
click at [883, 246] on link "Editer" at bounding box center [864, 242] width 84 height 28
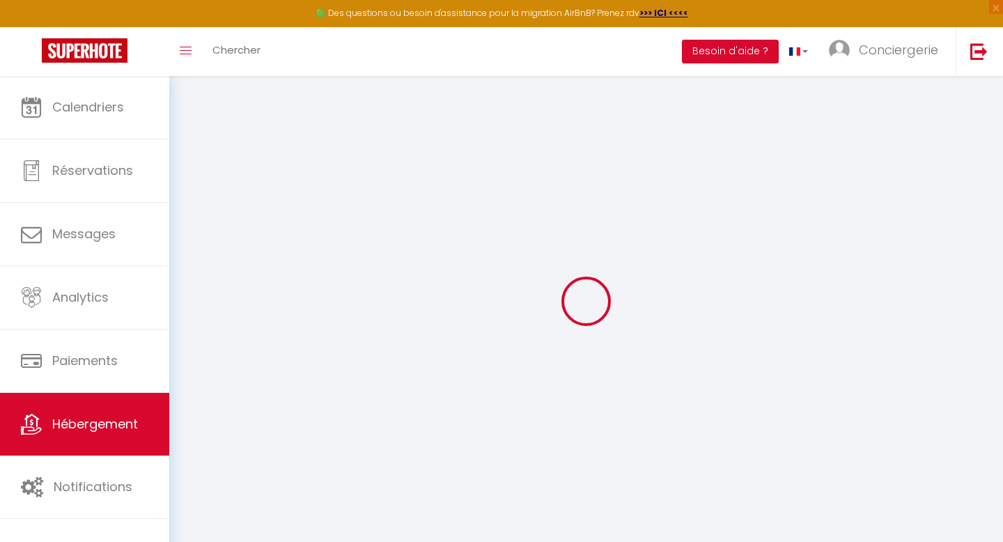
select select
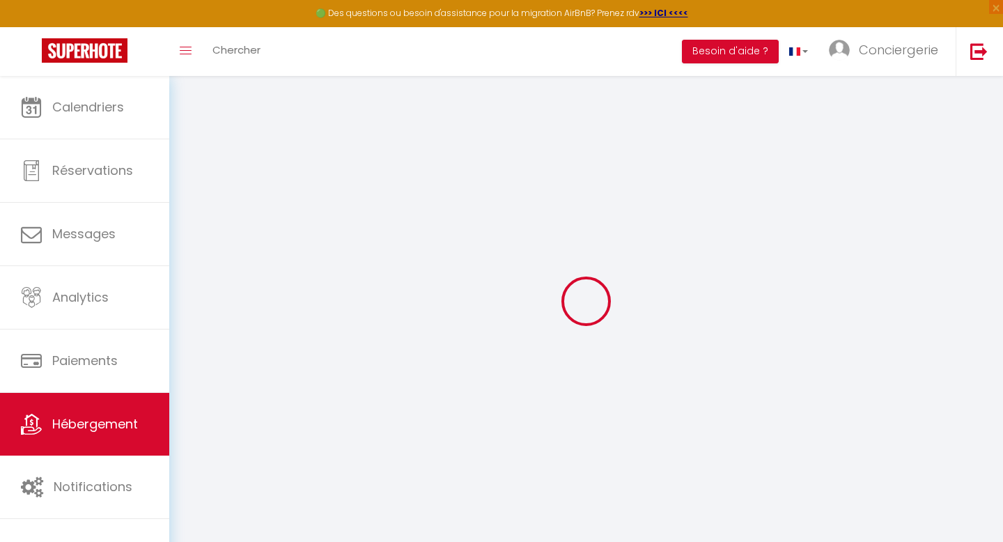
select select
checkbox input "false"
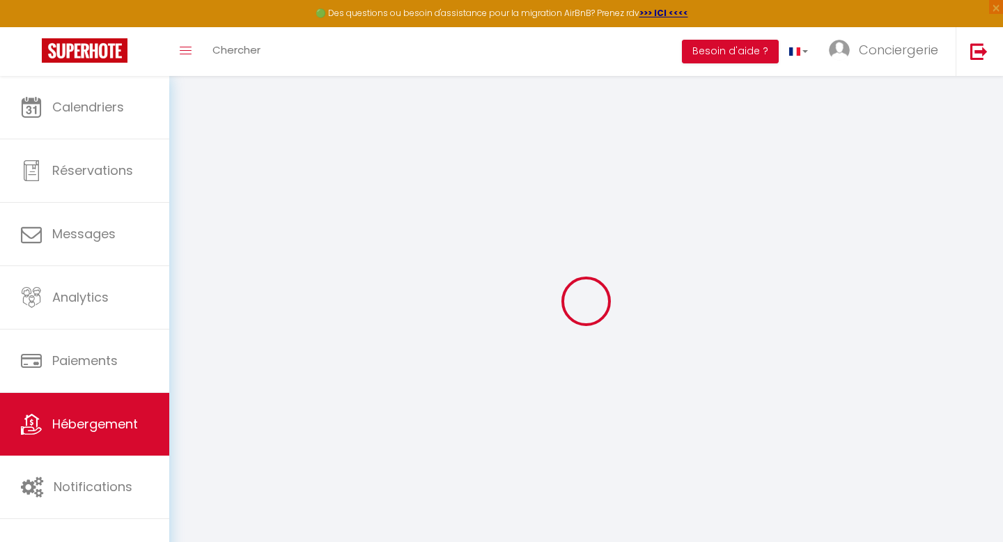
select select
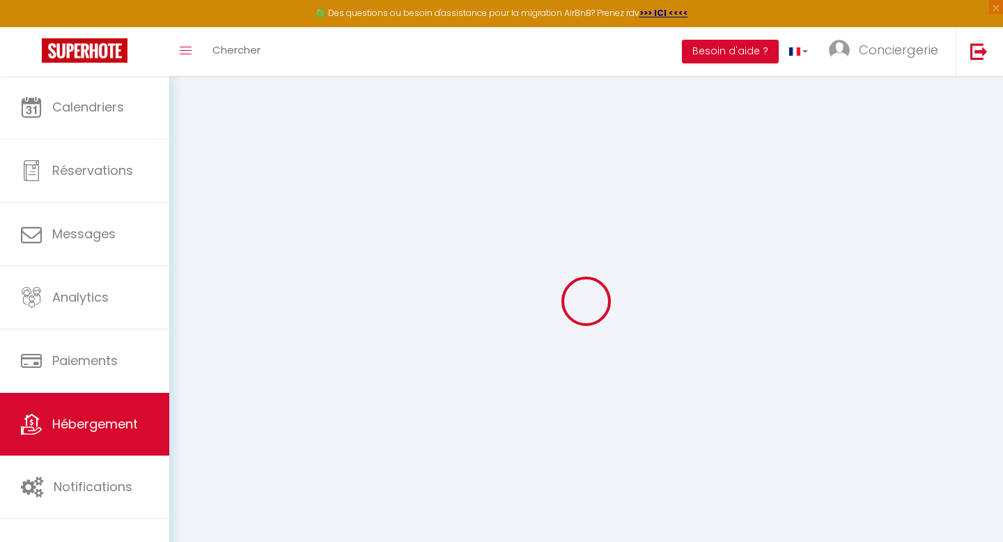
select select
checkbox input "false"
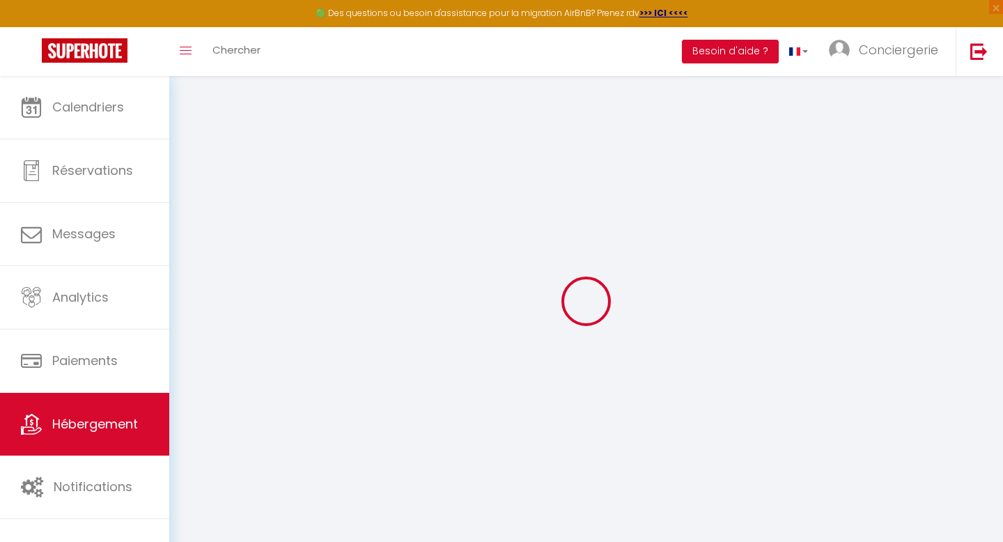
select select
checkbox input "false"
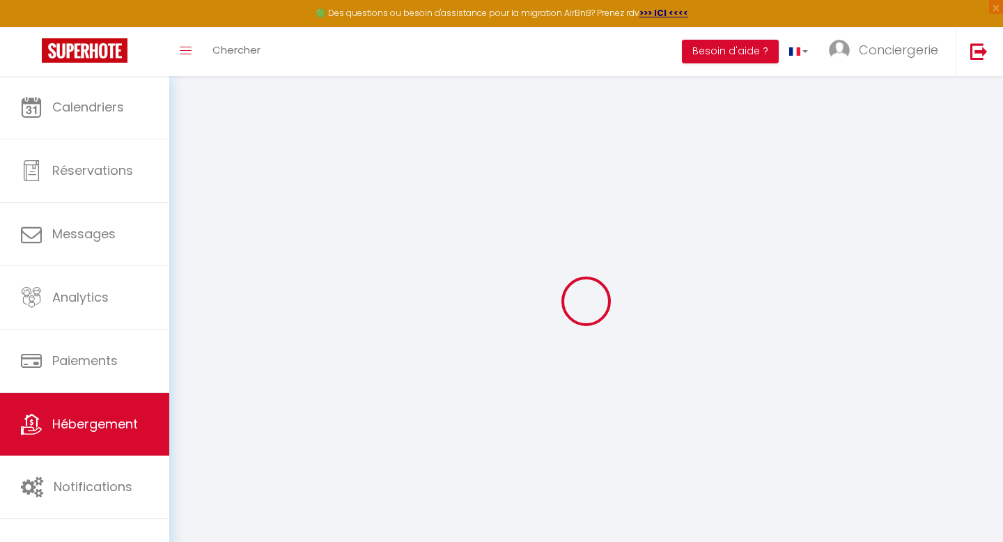
select select "16:00"
select select
select select "11:00"
select select "30"
select select "120"
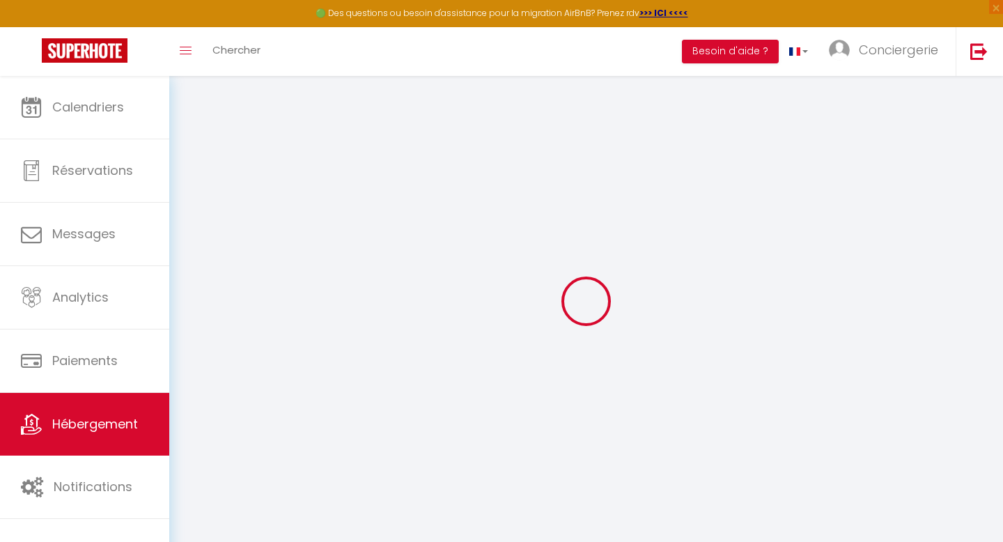
select select
checkbox input "false"
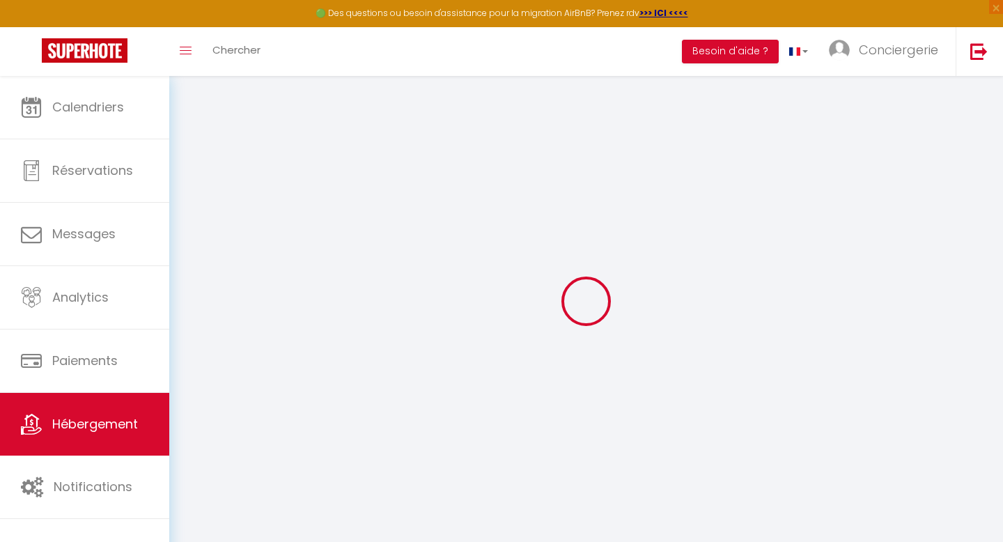
checkbox input "false"
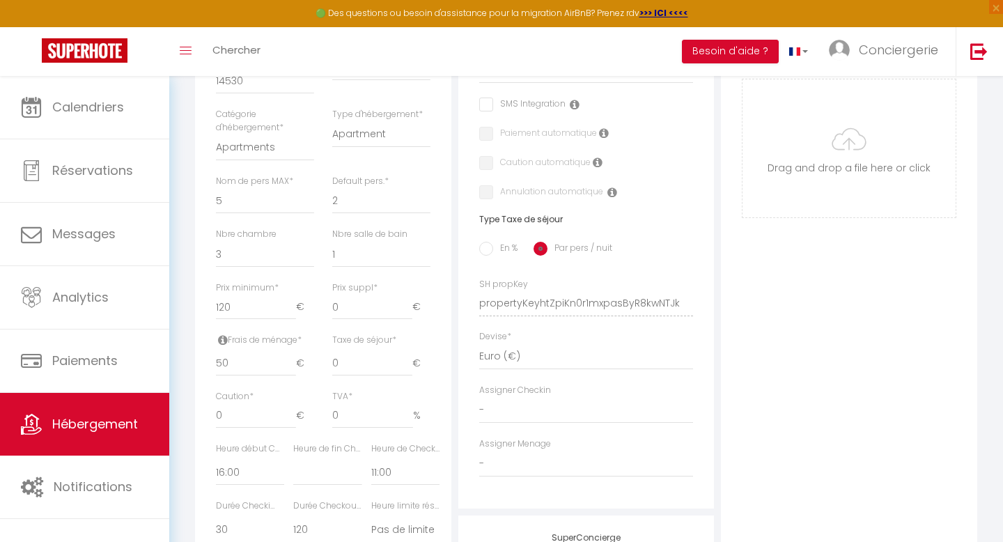
scroll to position [440, 0]
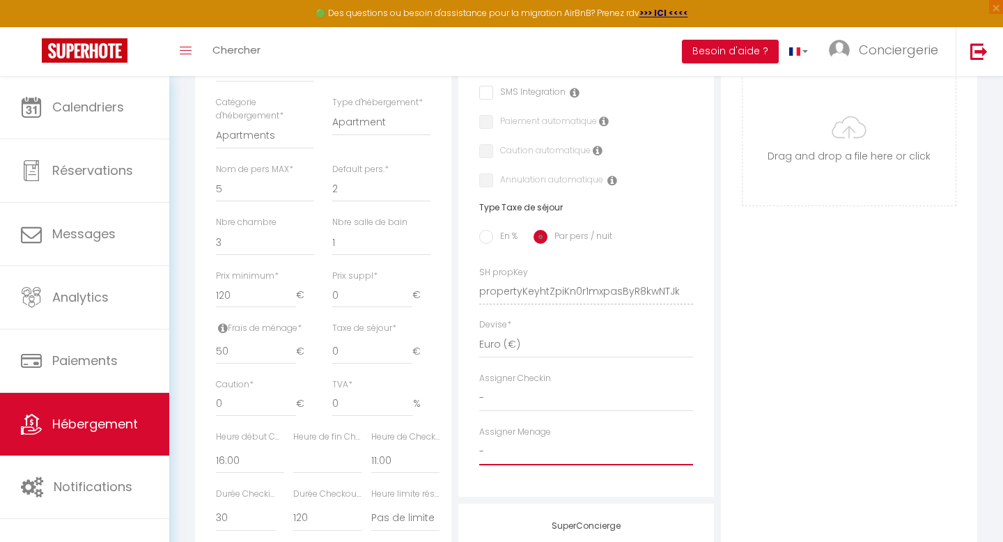
click at [550, 449] on select "- [PERSON_NAME] et [PERSON_NAME][GEOGRAPHIC_DATA] [PERSON_NAME] et [PERSON_NAME…" at bounding box center [586, 452] width 215 height 26
select select "53622"
click at [479, 439] on select "- [PERSON_NAME] et [PERSON_NAME][GEOGRAPHIC_DATA] [PERSON_NAME] et [PERSON_NAME…" at bounding box center [586, 452] width 215 height 26
select select
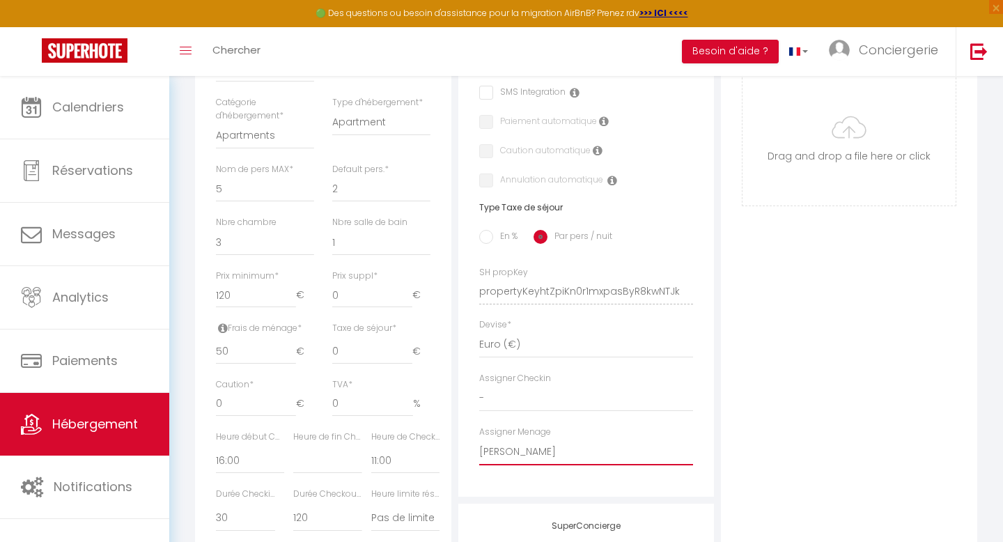
checkbox input "false"
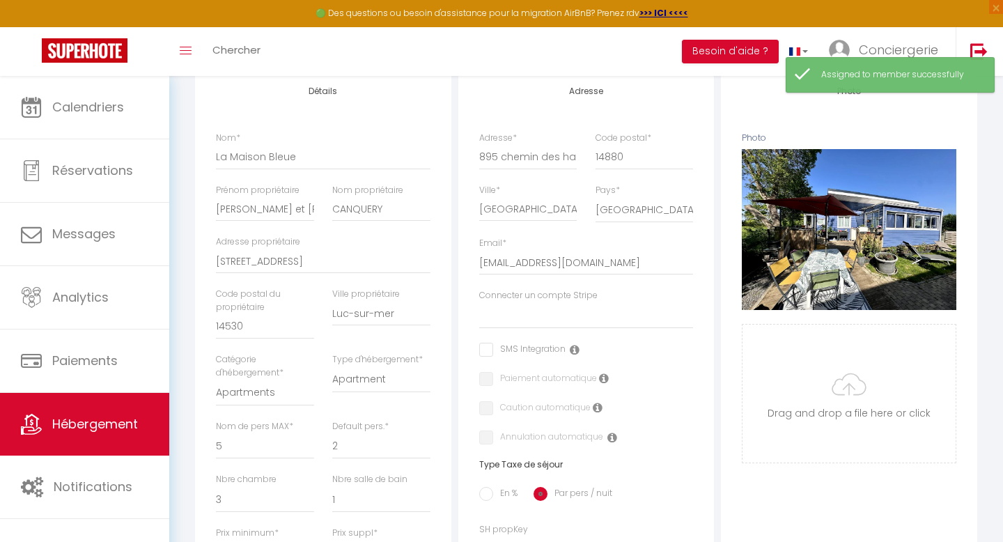
scroll to position [0, 0]
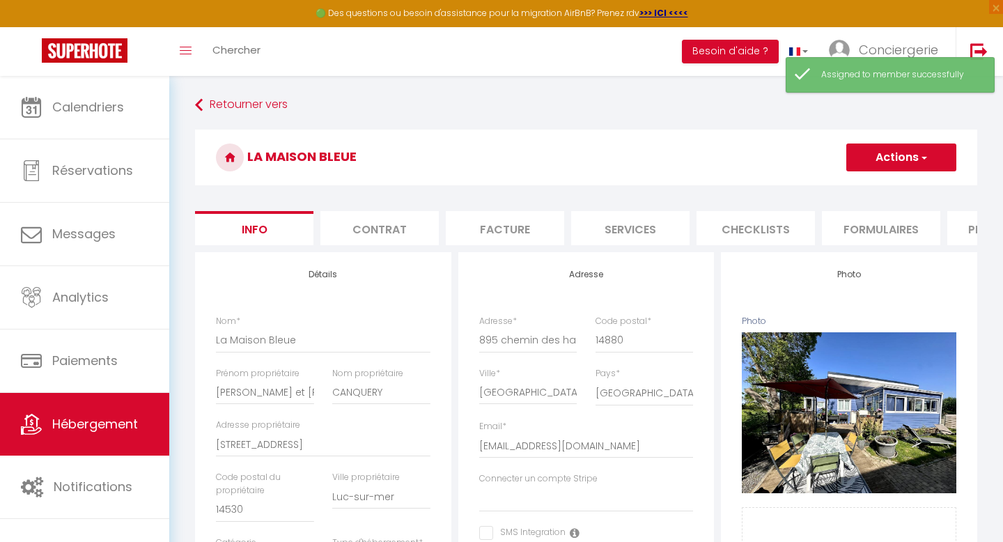
click at [894, 158] on button "Actions" at bounding box center [902, 158] width 110 height 28
click at [863, 187] on input "Enregistrer" at bounding box center [847, 188] width 52 height 14
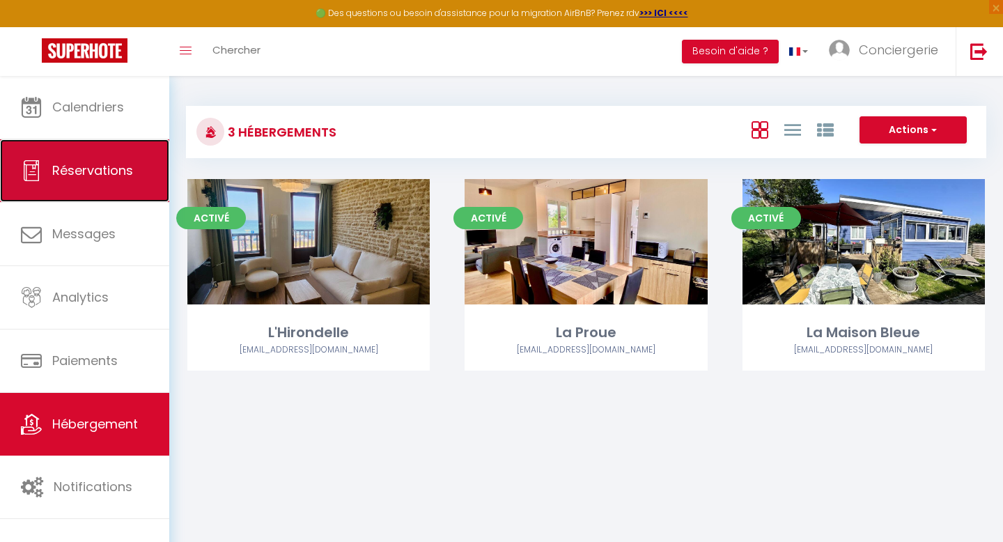
click at [109, 141] on link "Réservations" at bounding box center [84, 170] width 169 height 63
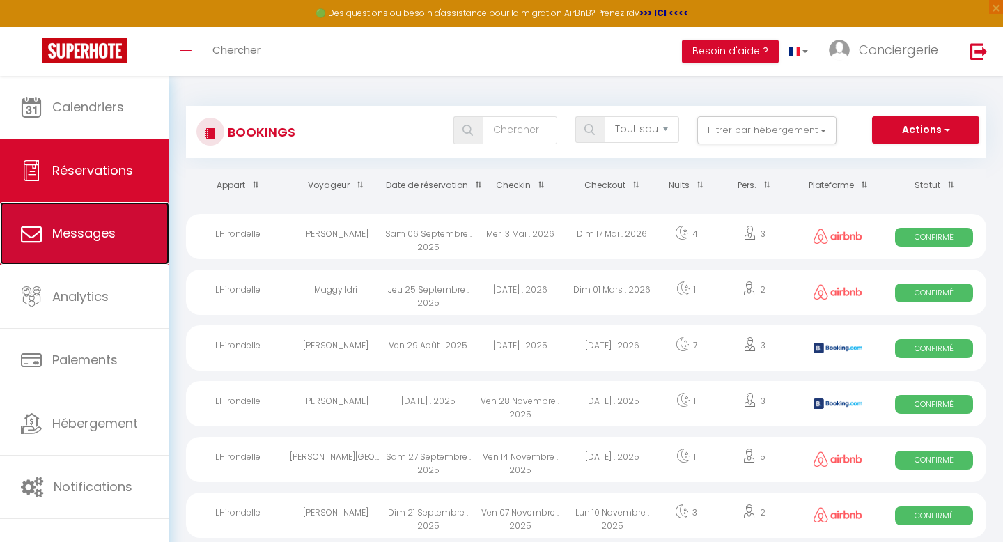
click at [107, 205] on link "Messages" at bounding box center [84, 233] width 169 height 63
select select "message"
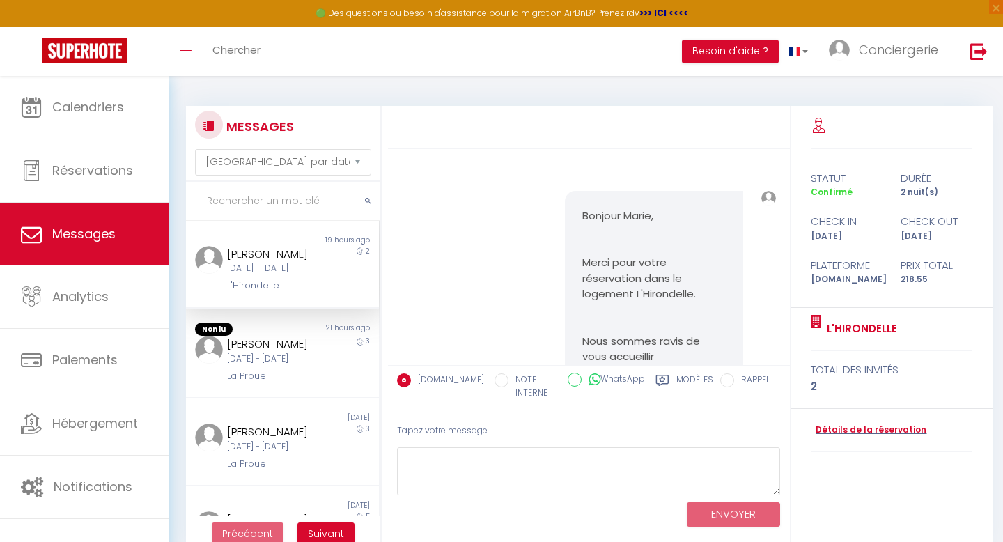
scroll to position [4274, 0]
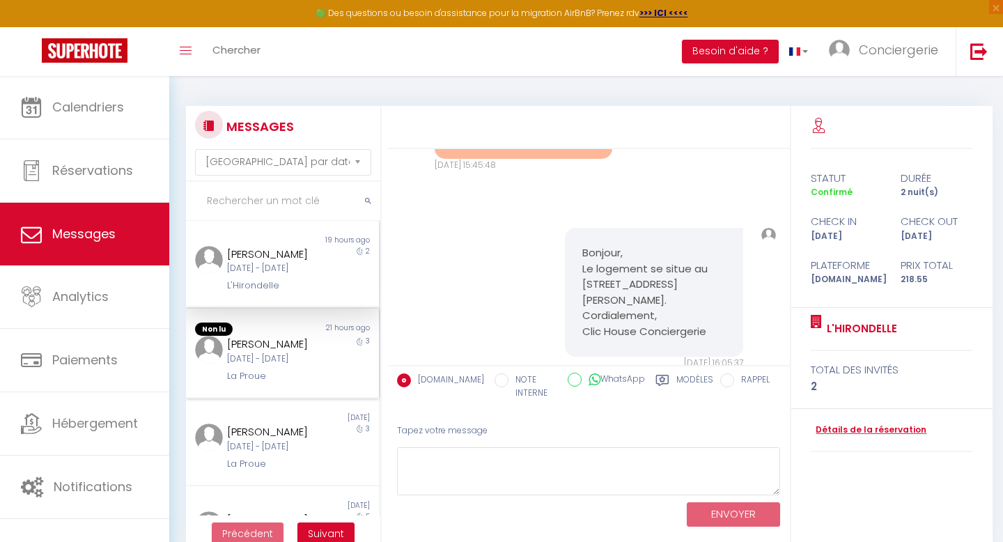
click at [297, 353] on div "[PERSON_NAME]" at bounding box center [274, 344] width 94 height 17
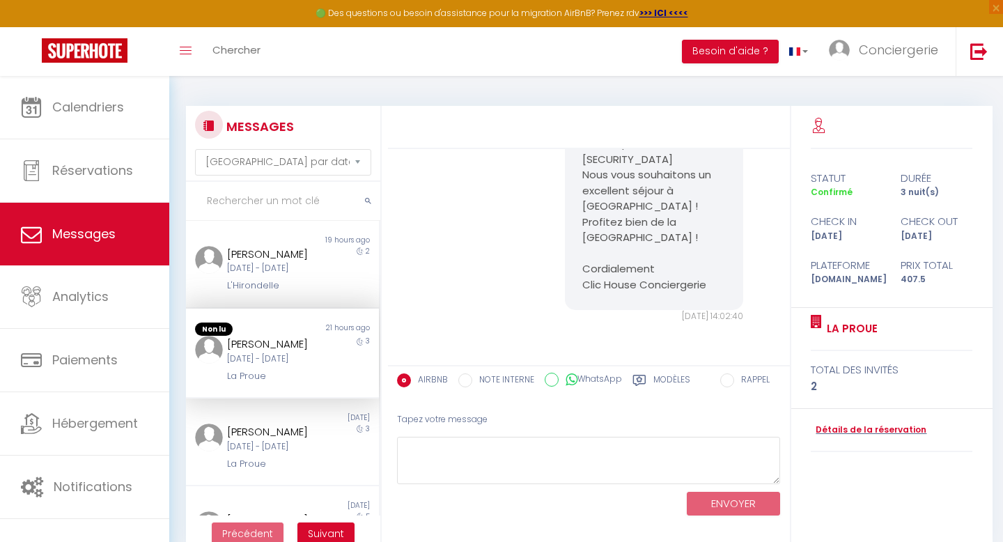
scroll to position [1230, 0]
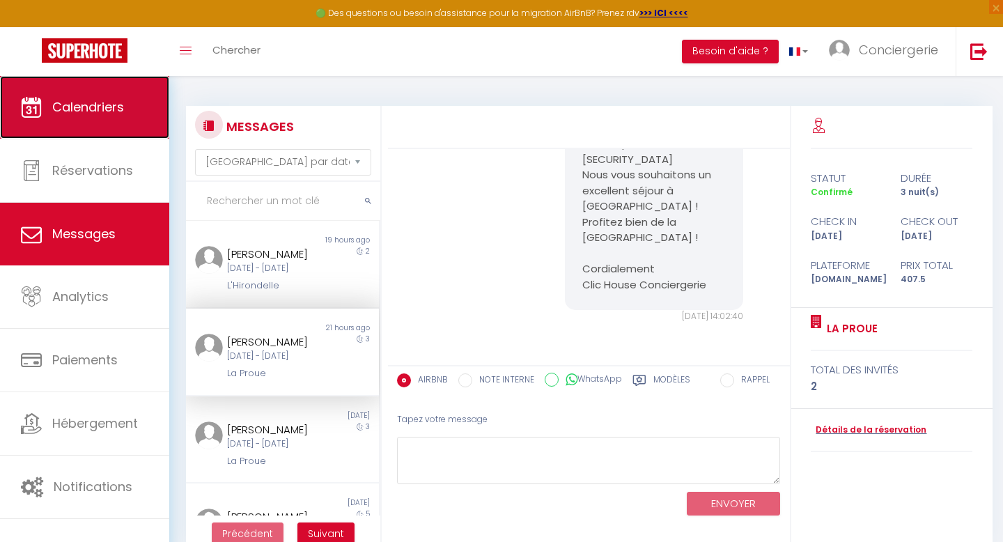
click at [110, 136] on link "Calendriers" at bounding box center [84, 107] width 169 height 63
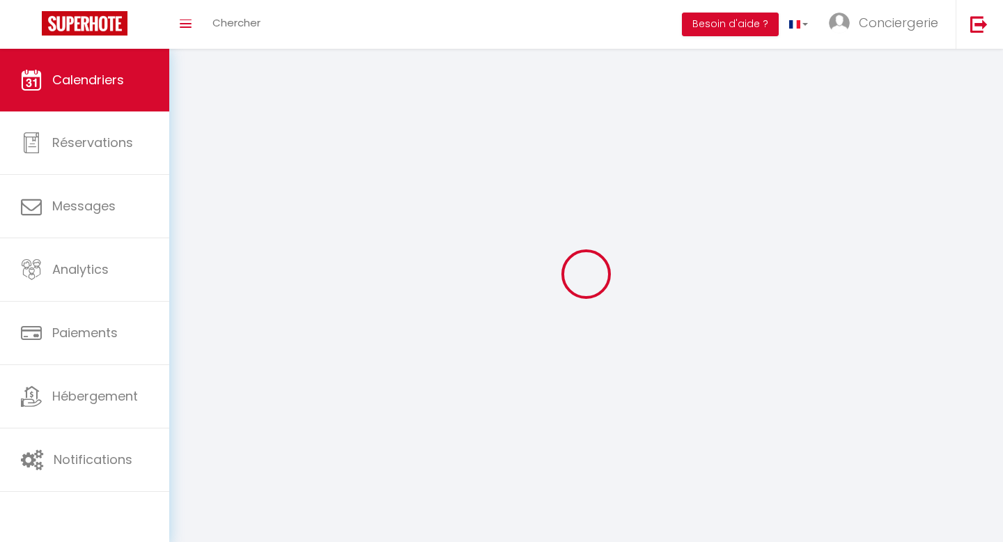
select select
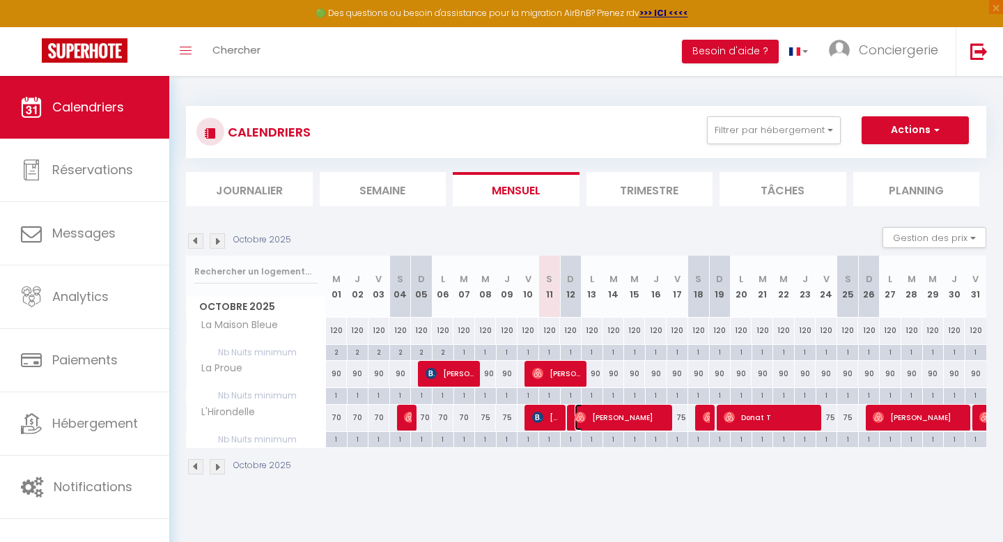
click at [595, 422] on span "[PERSON_NAME]" at bounding box center [621, 417] width 93 height 26
select select "OK"
select select "0"
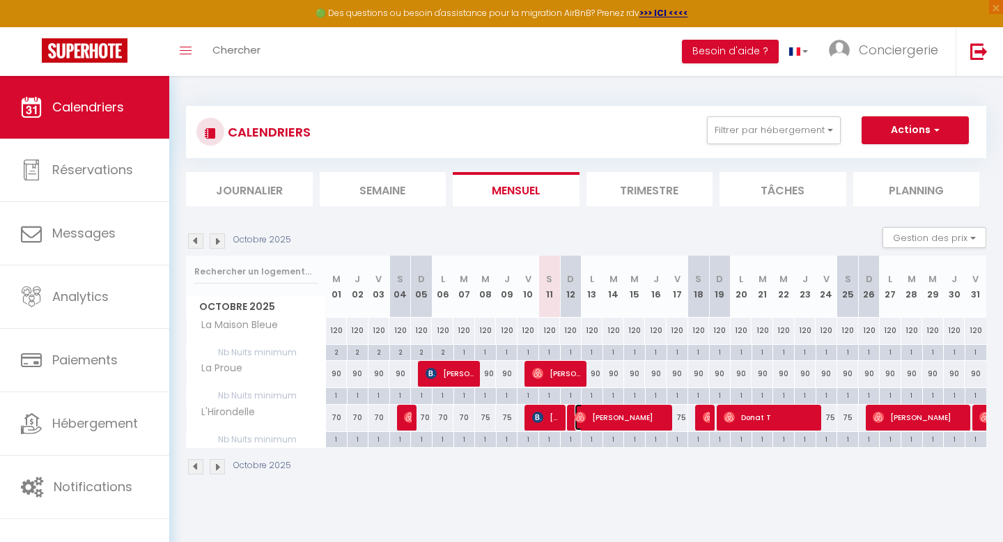
select select "1"
select select
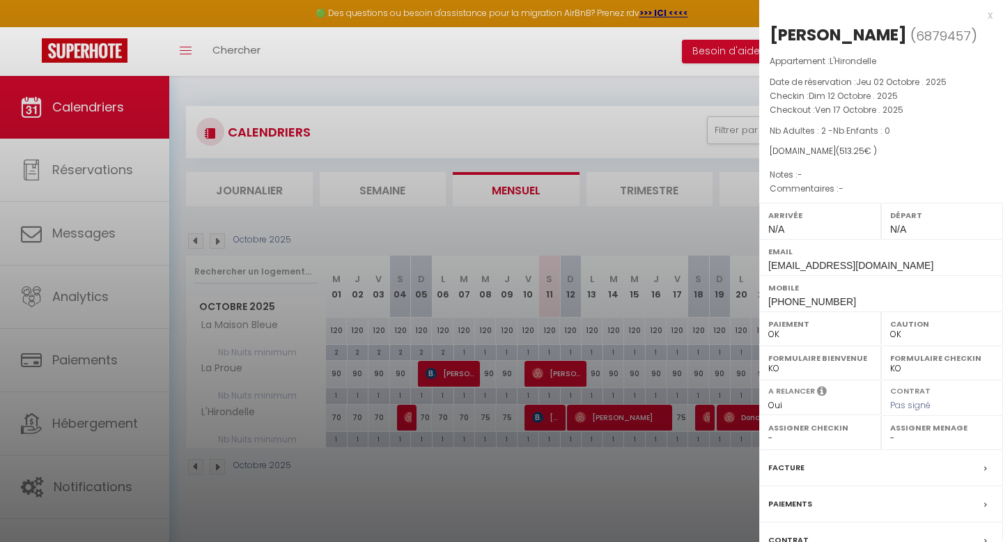
click at [573, 377] on div at bounding box center [501, 271] width 1003 height 542
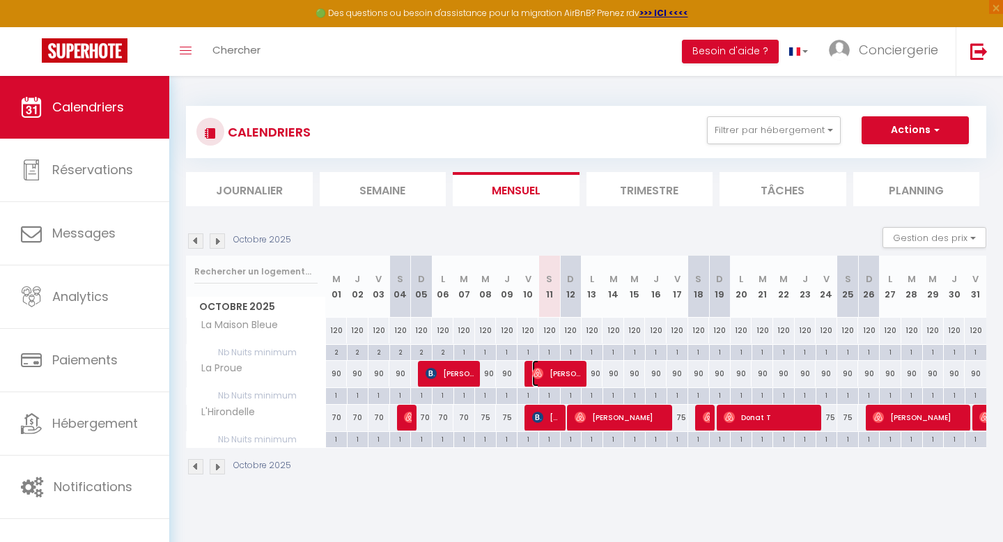
click at [573, 377] on span "[PERSON_NAME]" at bounding box center [557, 373] width 50 height 26
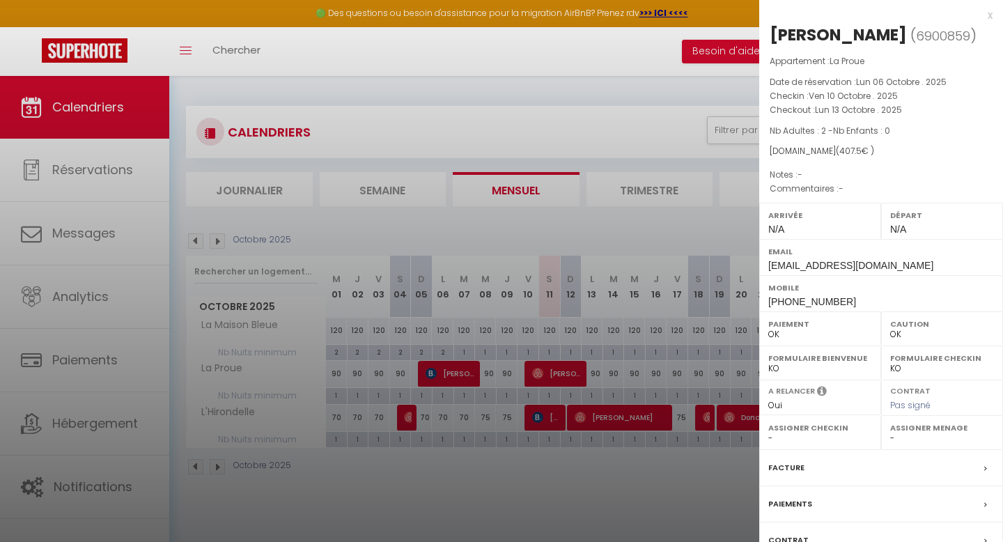
click at [541, 415] on div at bounding box center [501, 271] width 1003 height 542
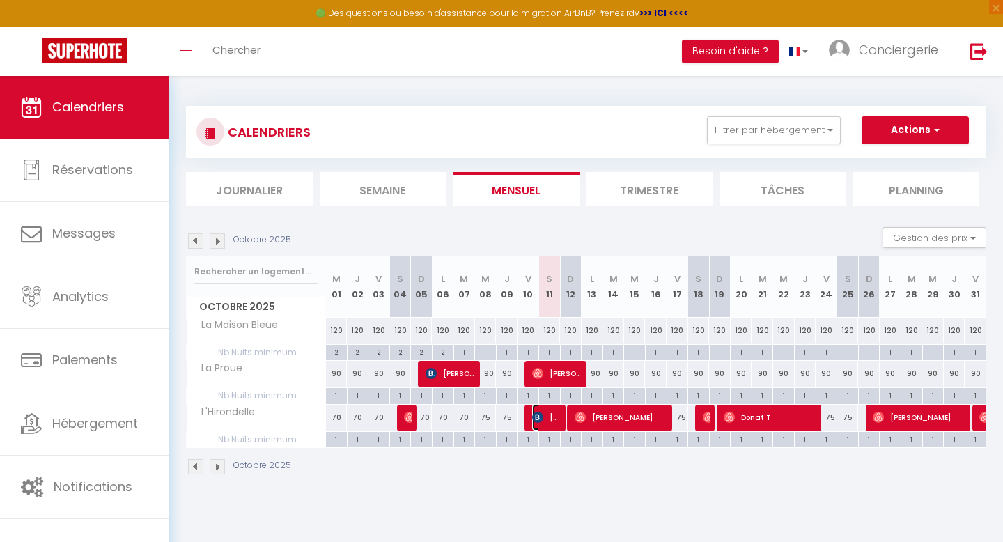
click at [541, 415] on img at bounding box center [537, 417] width 11 height 11
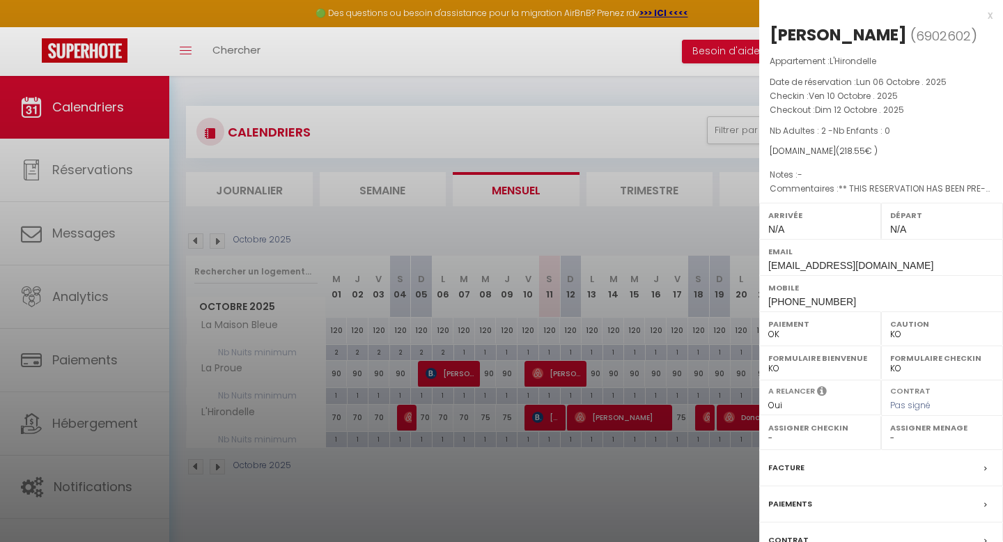
click at [607, 417] on div at bounding box center [501, 271] width 1003 height 542
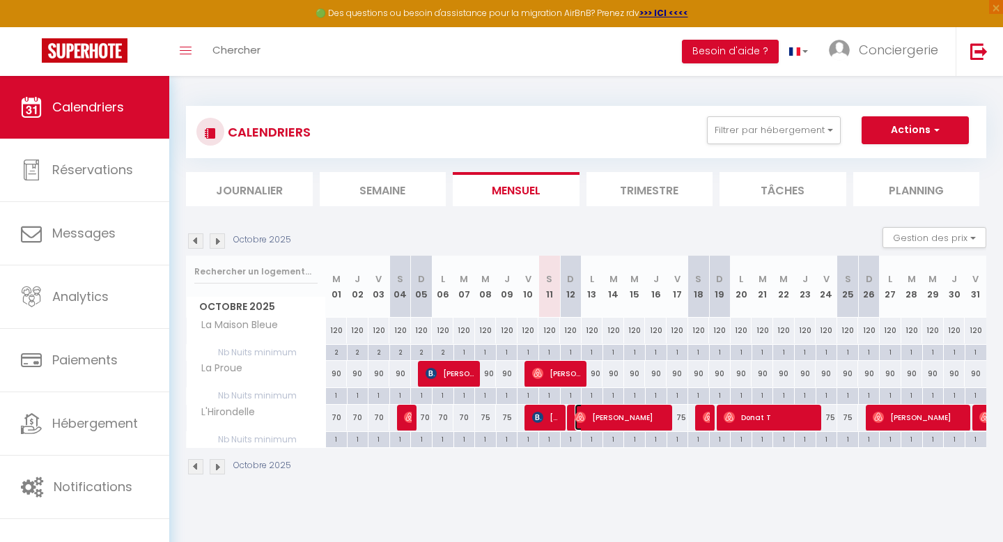
click at [607, 417] on span "[PERSON_NAME]" at bounding box center [621, 417] width 93 height 26
select select "OK"
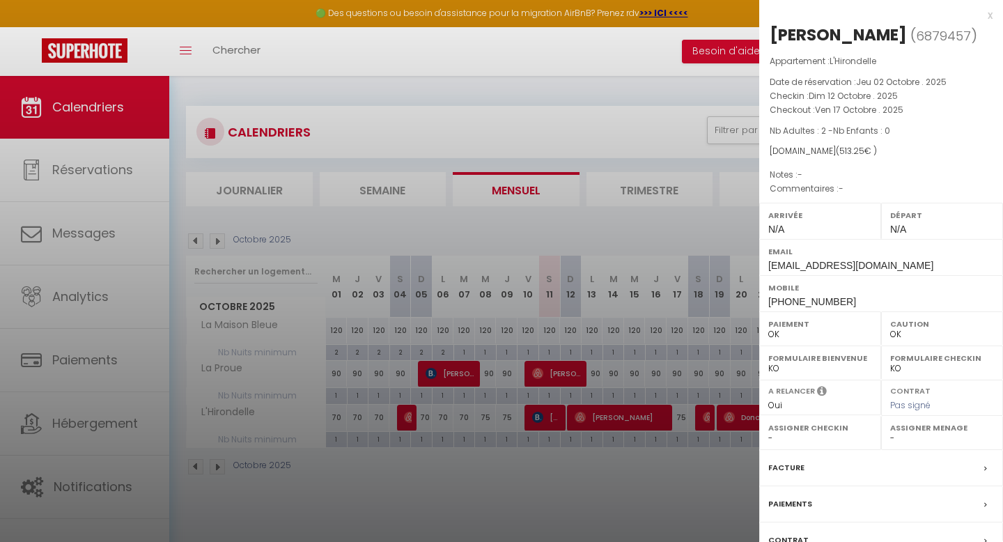
click at [992, 16] on div "x" at bounding box center [876, 15] width 233 height 17
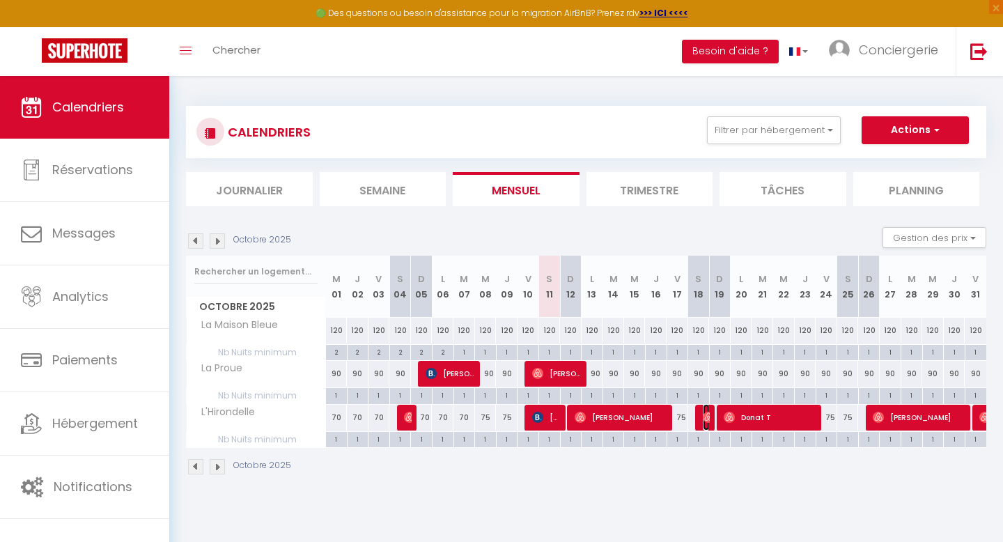
click at [706, 422] on img at bounding box center [708, 417] width 11 height 11
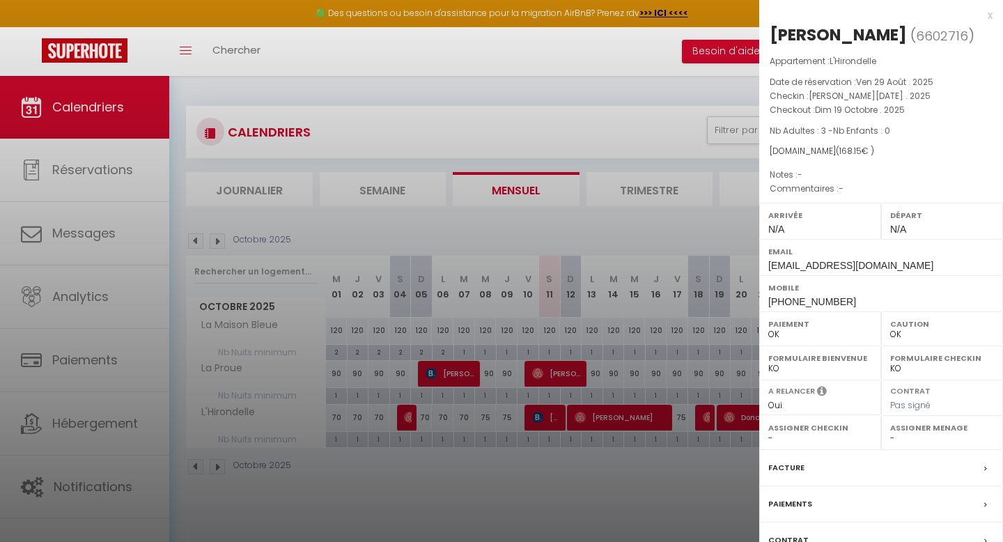
click at [732, 419] on div at bounding box center [501, 271] width 1003 height 542
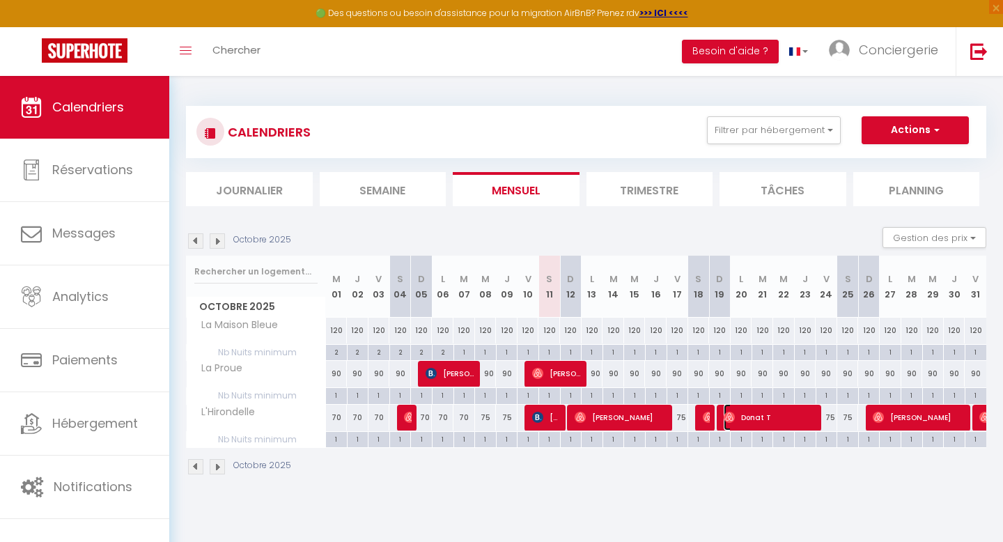
click at [732, 419] on img at bounding box center [729, 417] width 11 height 11
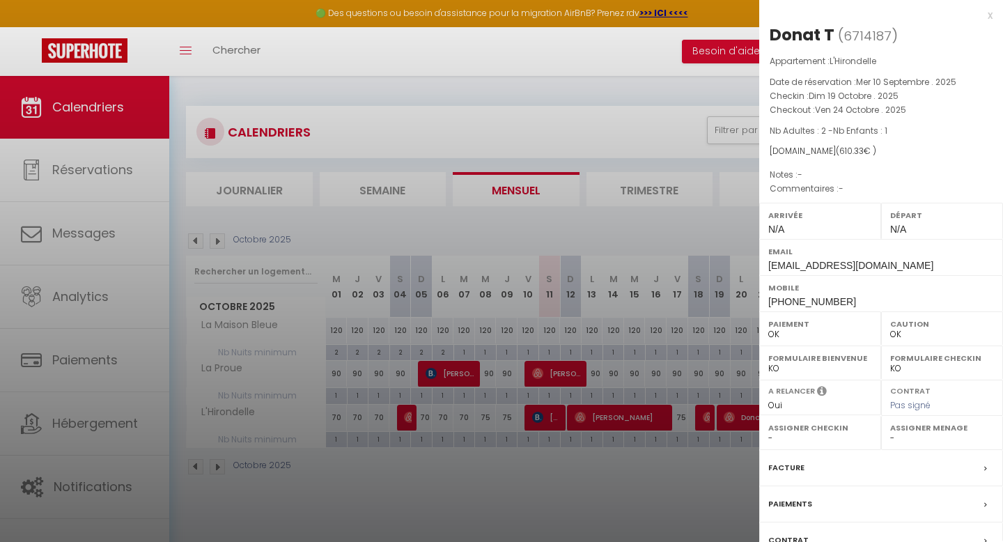
click at [730, 481] on div at bounding box center [501, 271] width 1003 height 542
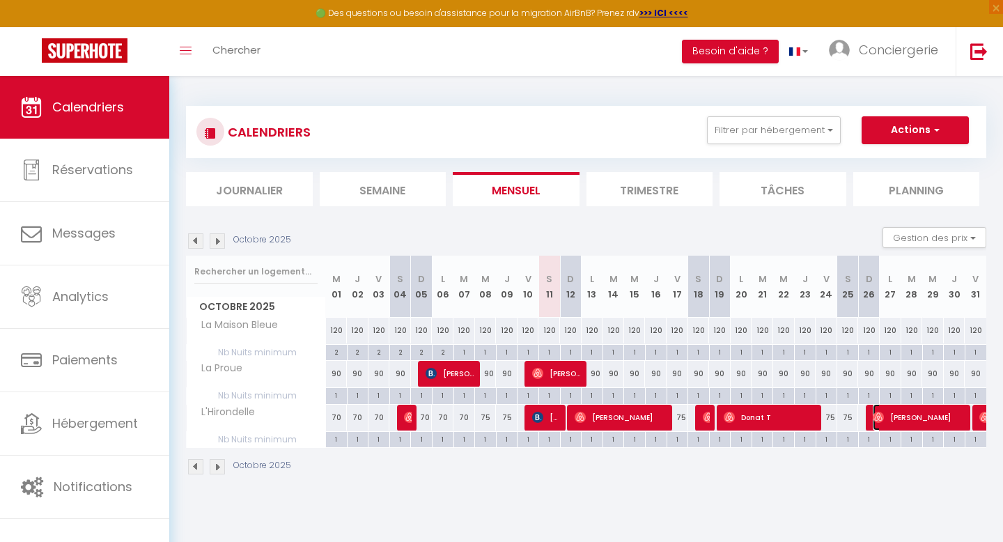
click at [914, 418] on span "[PERSON_NAME]" at bounding box center [919, 417] width 93 height 26
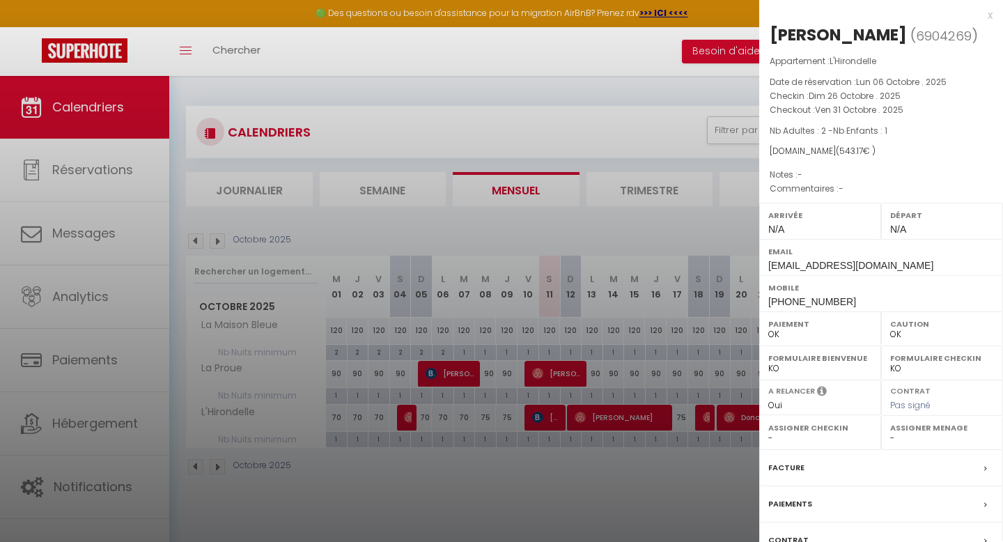
click at [989, 19] on div "x" at bounding box center [876, 15] width 233 height 17
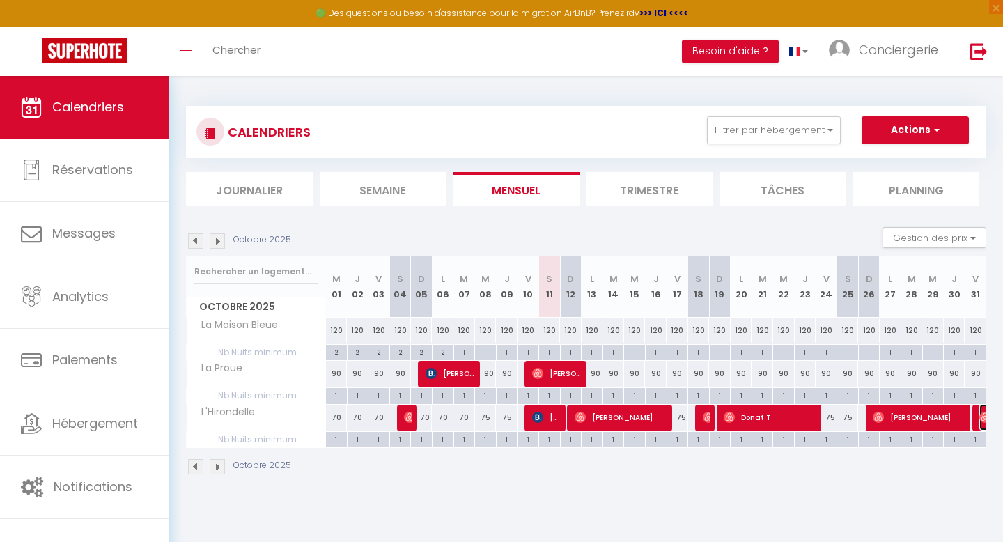
click at [982, 414] on img at bounding box center [985, 417] width 11 height 11
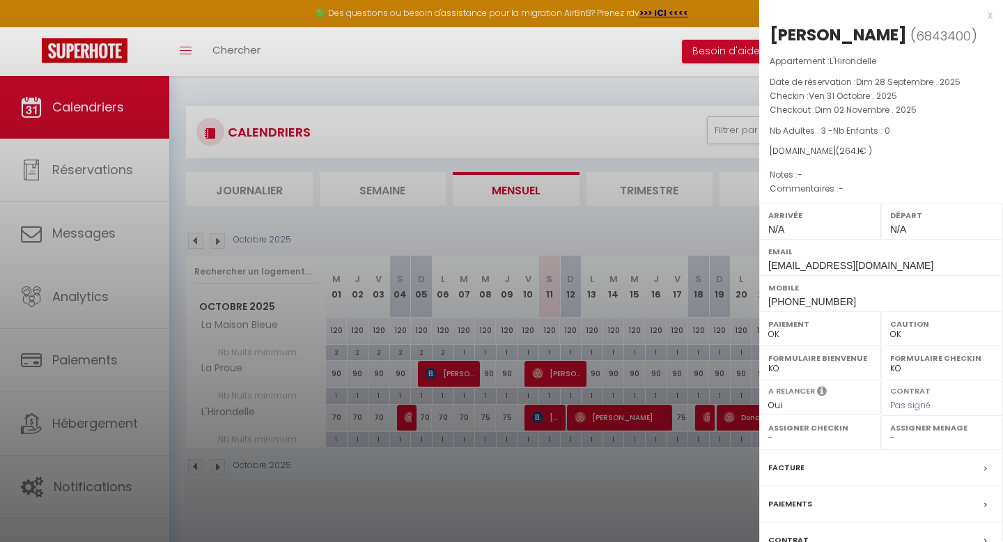
click at [991, 13] on div "x" at bounding box center [876, 15] width 233 height 17
